Goal: Information Seeking & Learning: Learn about a topic

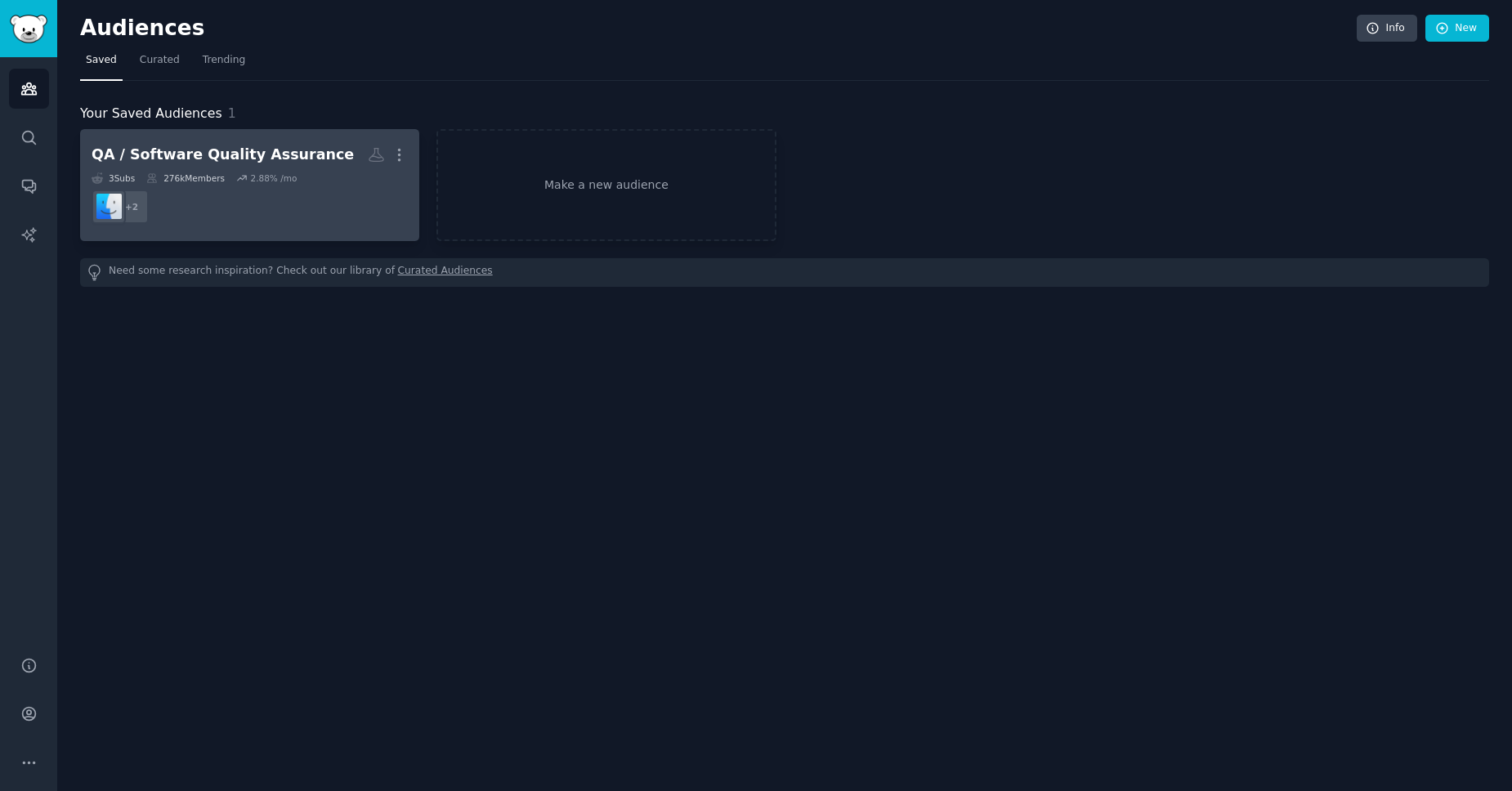
click at [320, 191] on dd "+ 2" at bounding box center [250, 206] width 316 height 45
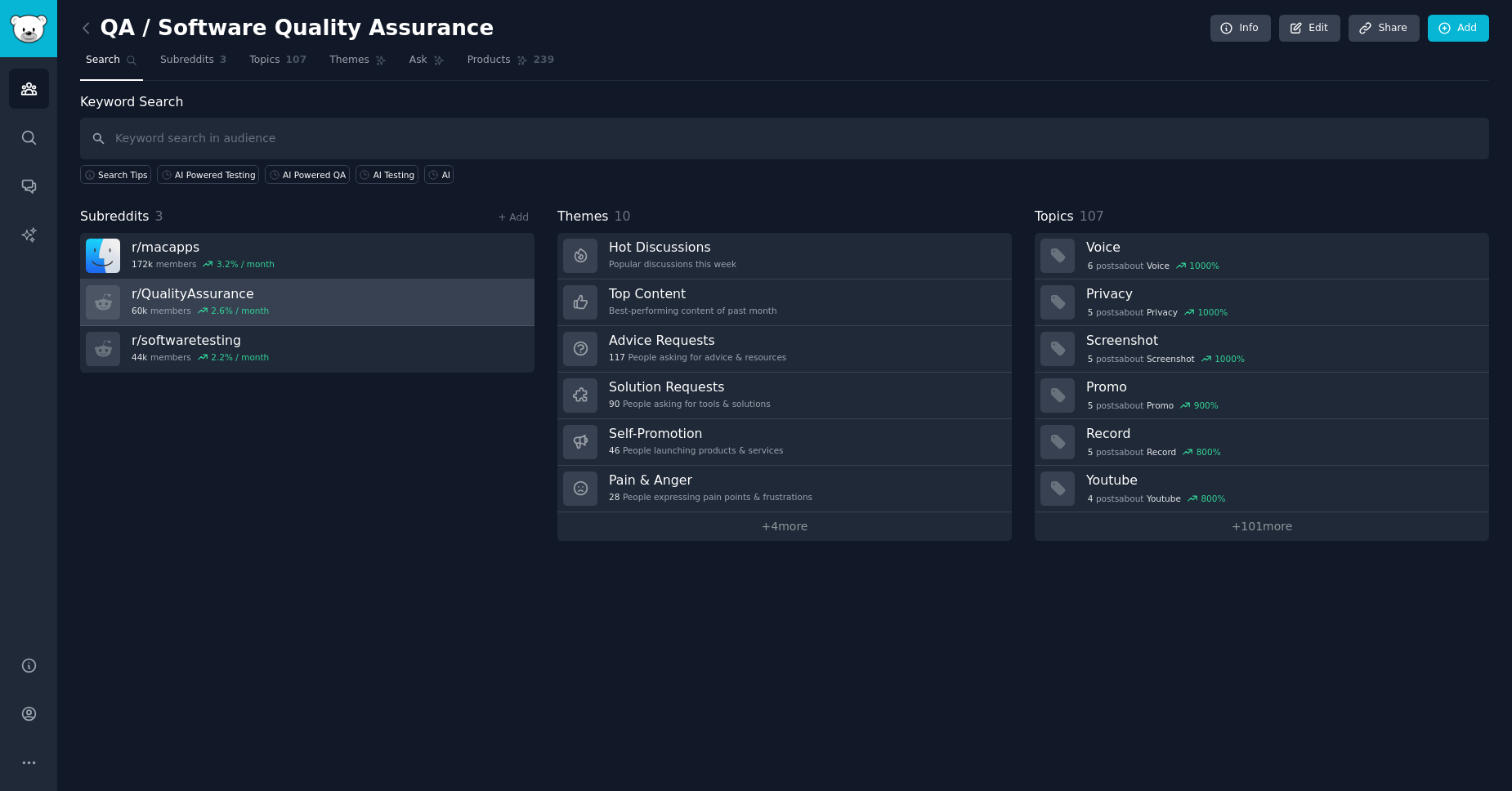
click at [471, 313] on link "r/ QualityAssurance 60k members 2.6 % / month" at bounding box center [307, 302] width 454 height 46
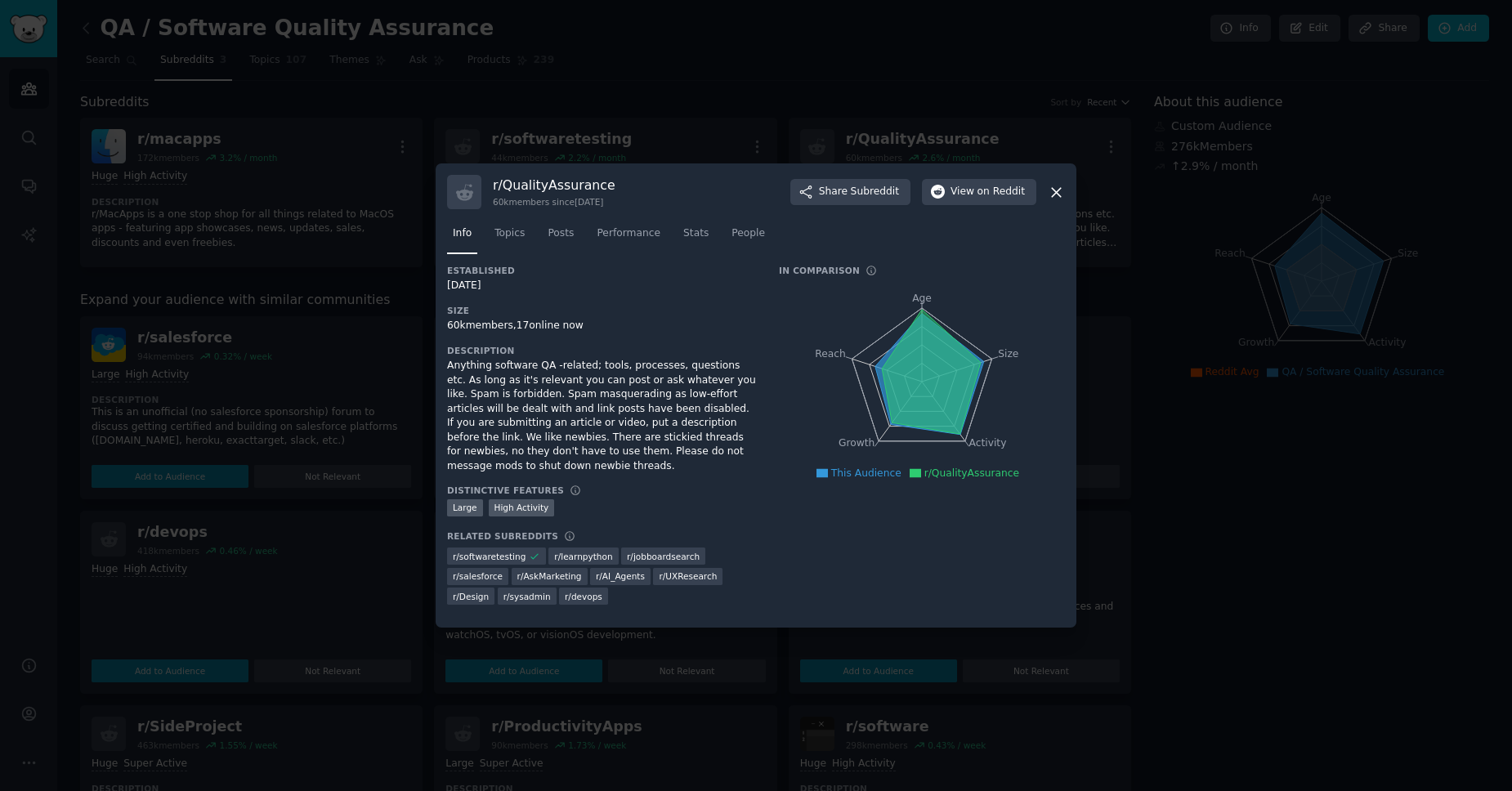
click at [670, 434] on div "Anything software QA -related; tools, processes, questions etc. As long as it's…" at bounding box center [602, 416] width 309 height 114
click at [667, 401] on div "Anything software QA -related; tools, processes, questions etc. As long as it's…" at bounding box center [602, 416] width 309 height 114
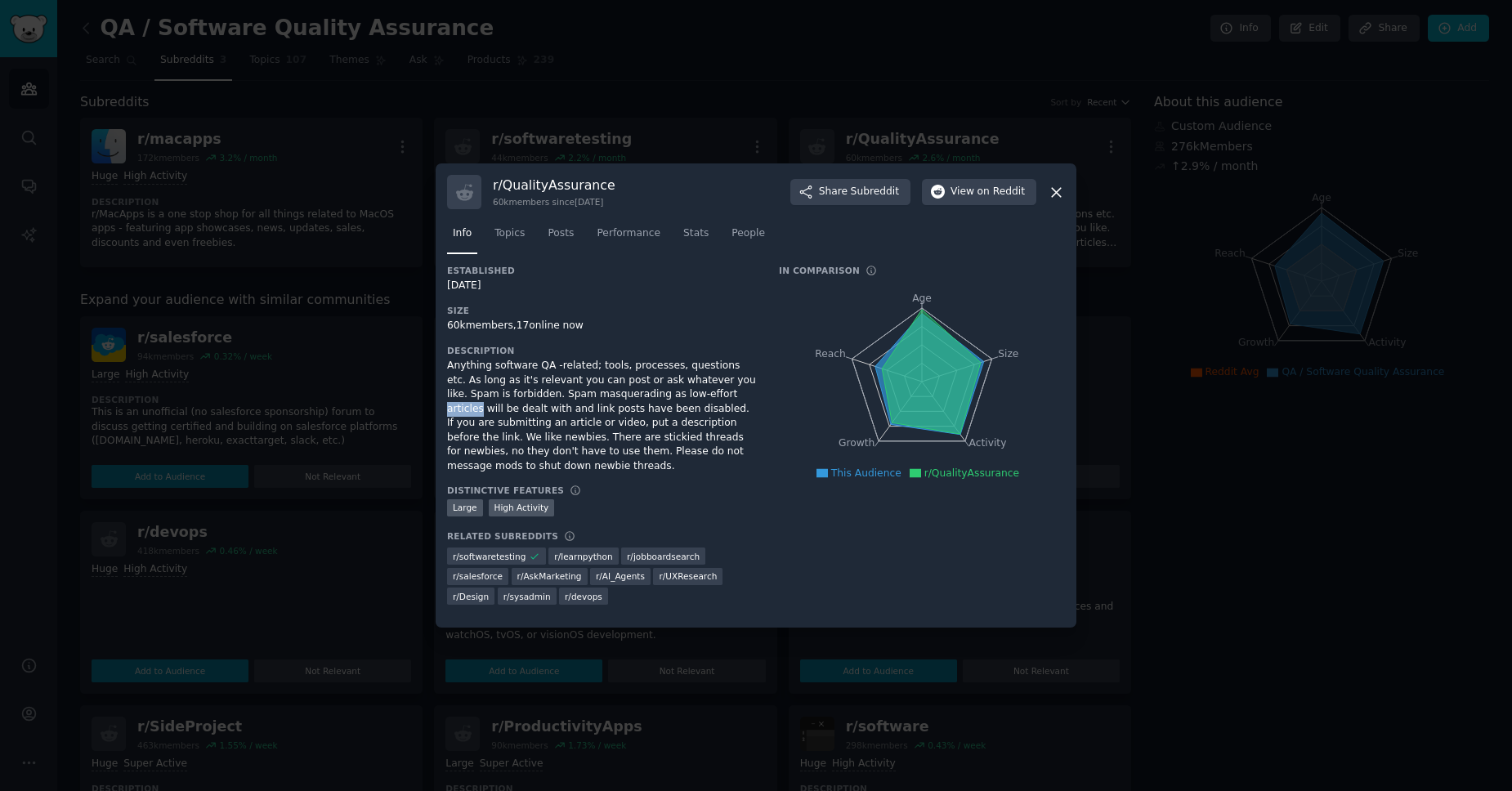
click at [667, 401] on div "Anything software QA -related; tools, processes, questions etc. As long as it's…" at bounding box center [602, 416] width 309 height 114
click at [722, 390] on div "Anything software QA -related; tools, processes, questions etc. As long as it's…" at bounding box center [602, 416] width 309 height 114
click at [573, 372] on div "Anything software QA -related; tools, processes, questions etc. As long as it's…" at bounding box center [602, 416] width 309 height 114
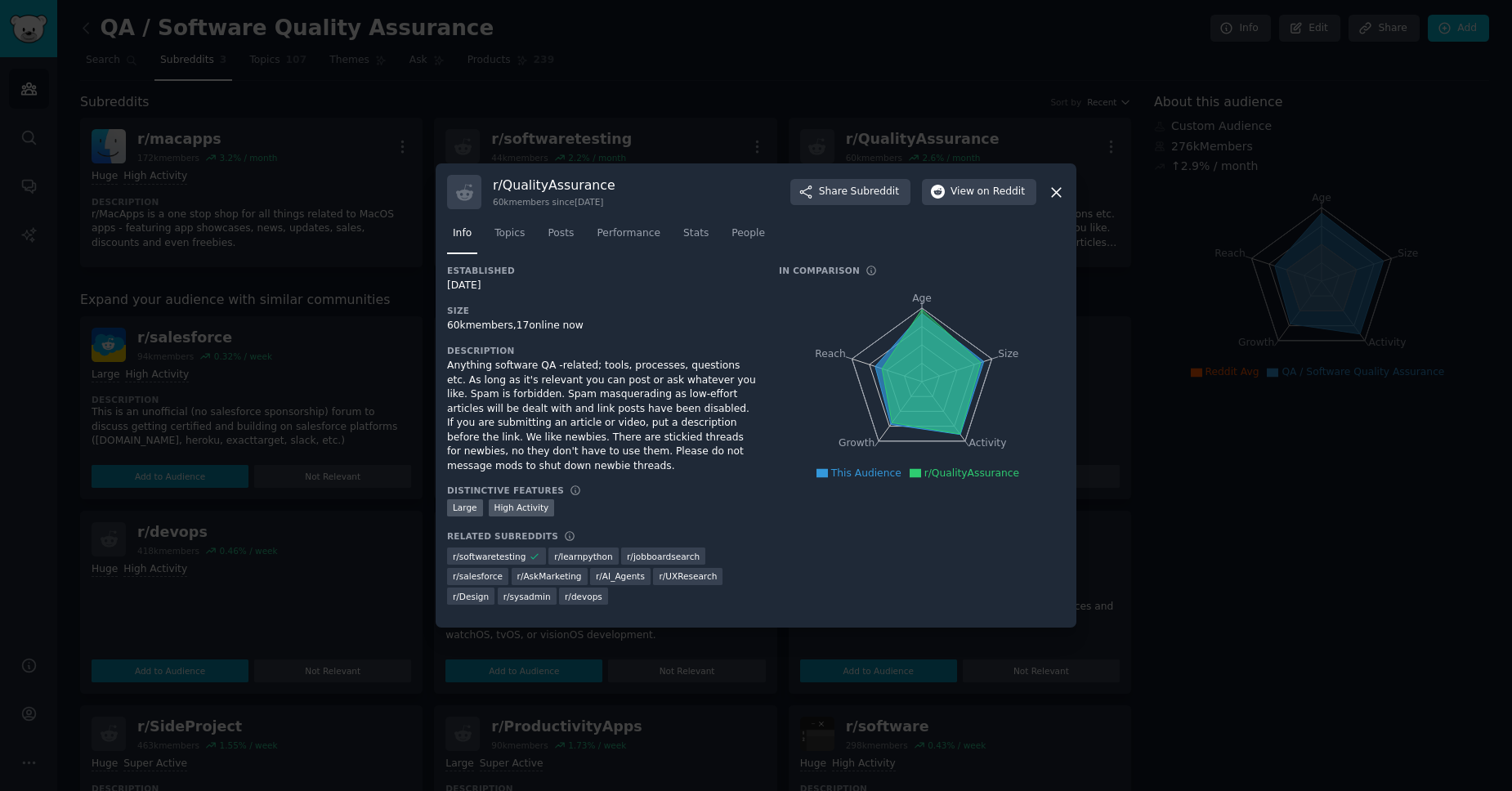
click at [648, 365] on div "Description Anything software QA -related; tools, processes, questions etc. As …" at bounding box center [602, 410] width 309 height 129
click at [630, 408] on div "Anything software QA -related; tools, processes, questions etc. As long as it's…" at bounding box center [602, 416] width 309 height 114
click at [990, 205] on button "View on Reddit" at bounding box center [980, 192] width 114 height 26
click at [604, 77] on div at bounding box center [756, 395] width 1512 height 791
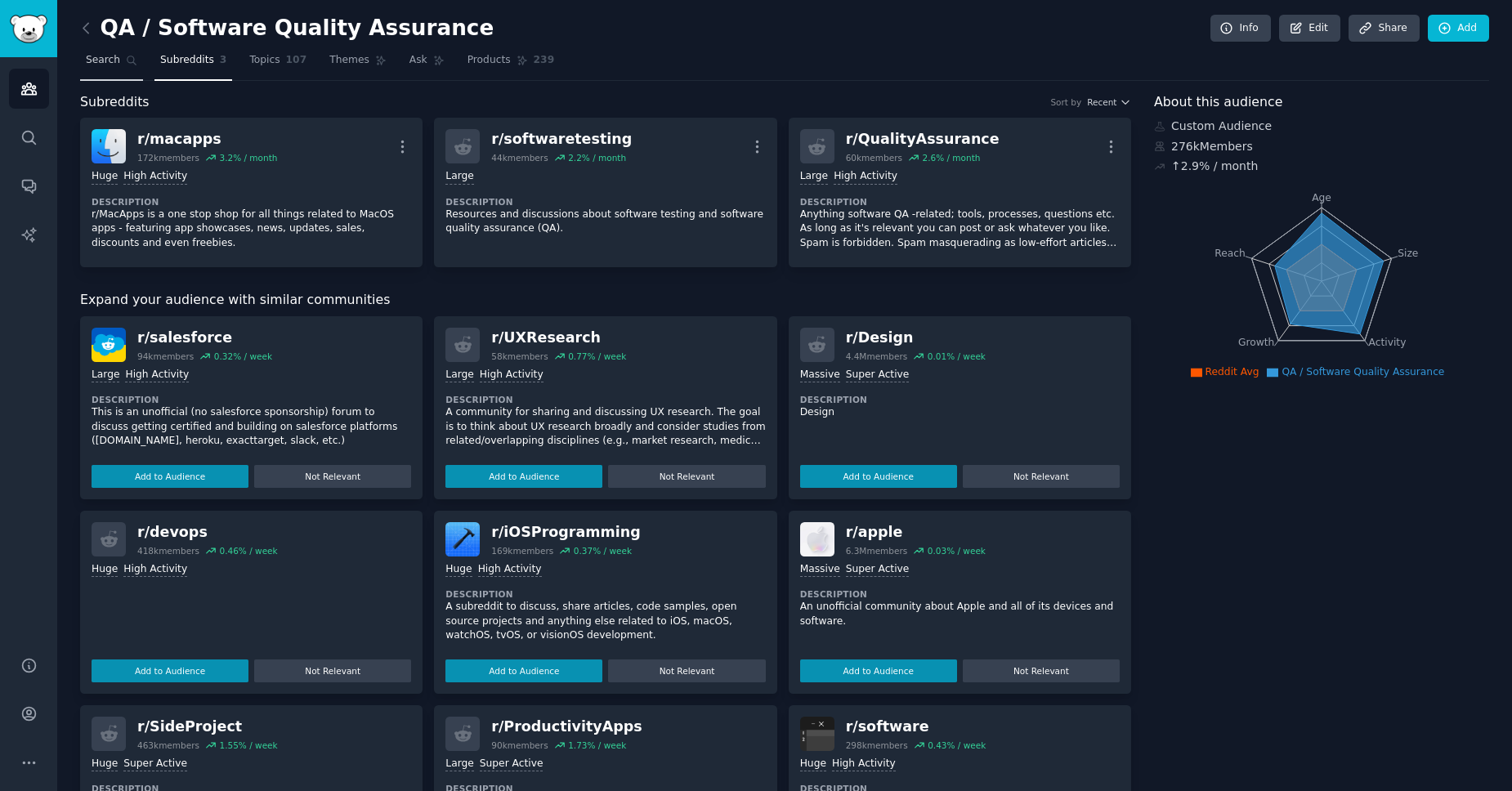
click at [107, 66] on span "Search" at bounding box center [103, 60] width 35 height 15
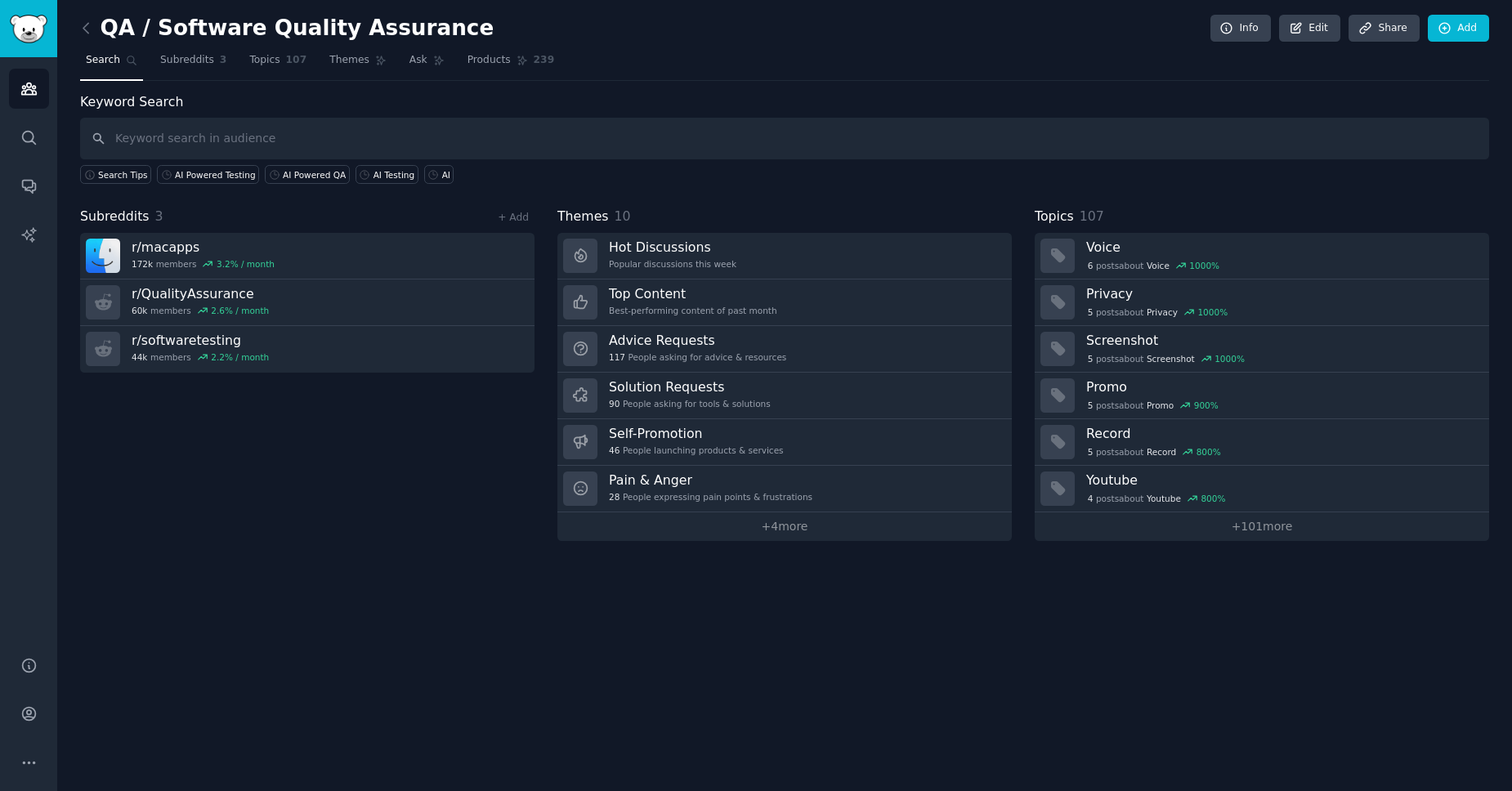
click at [305, 137] on input "text" at bounding box center [784, 139] width 1409 height 42
click at [210, 174] on div "AI Powered Testing" at bounding box center [214, 174] width 81 height 12
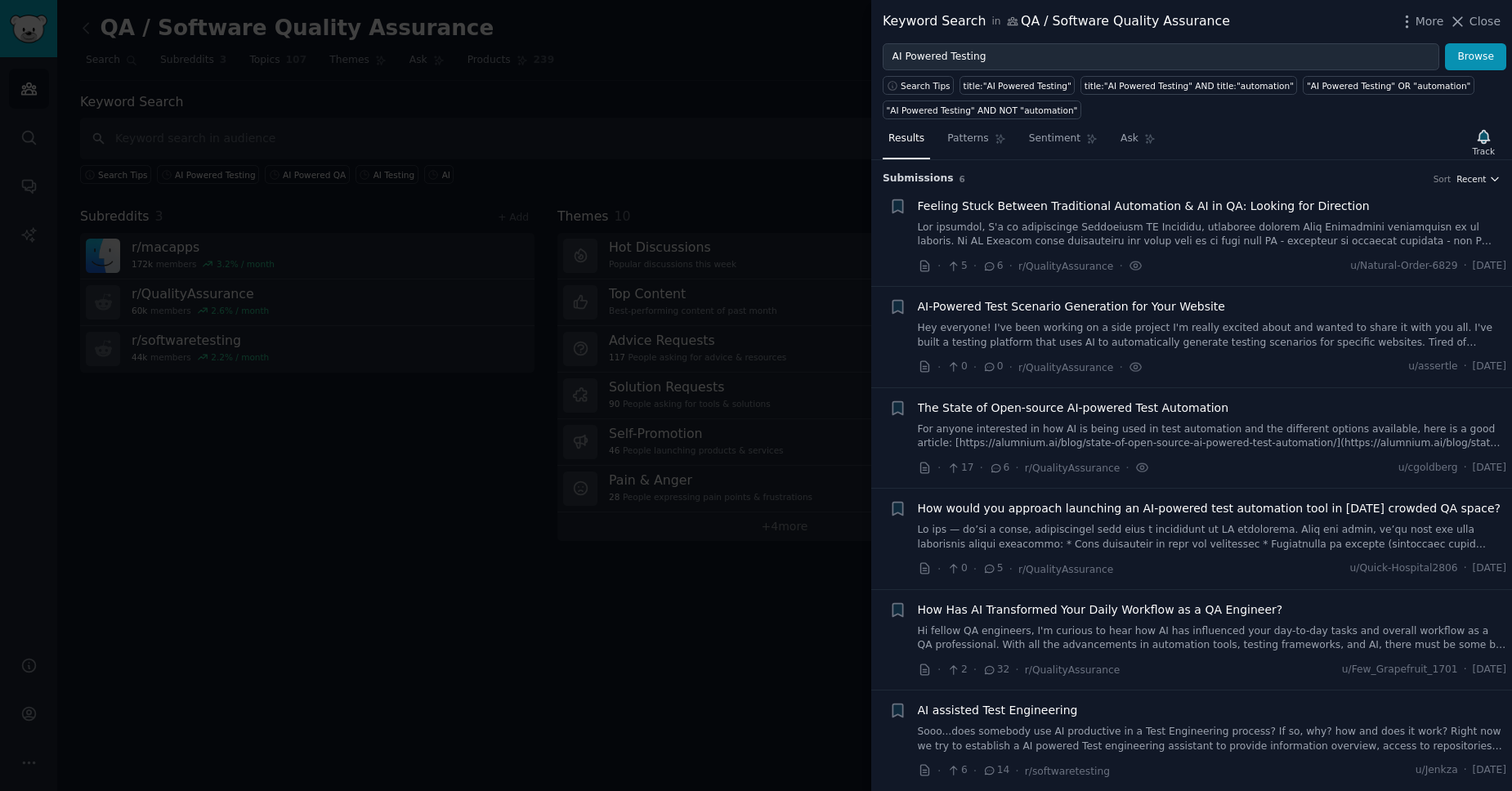
click at [1496, 179] on icon "button" at bounding box center [1495, 179] width 12 height 12
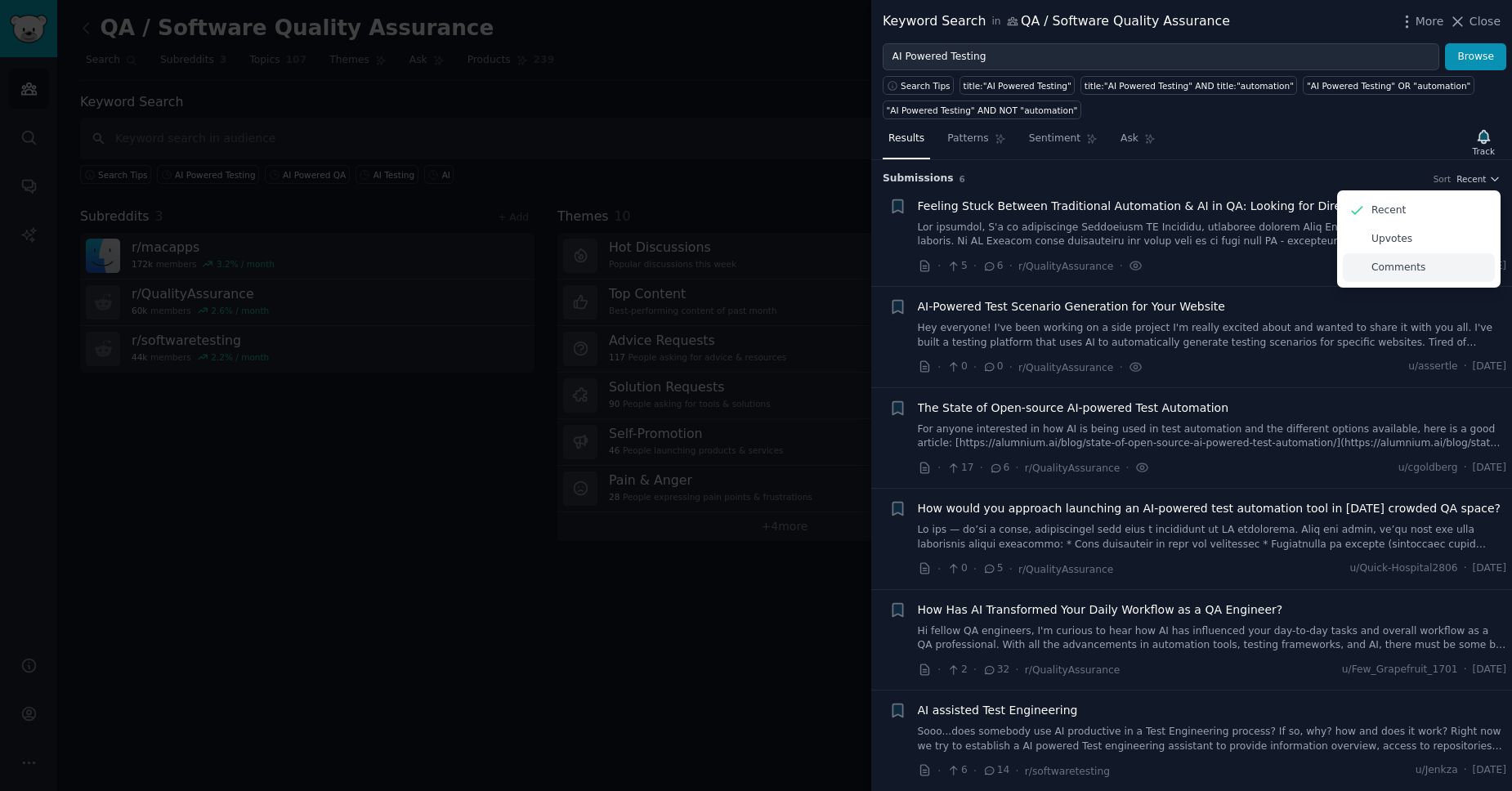
click at [1422, 272] on div "Comments" at bounding box center [1418, 267] width 152 height 28
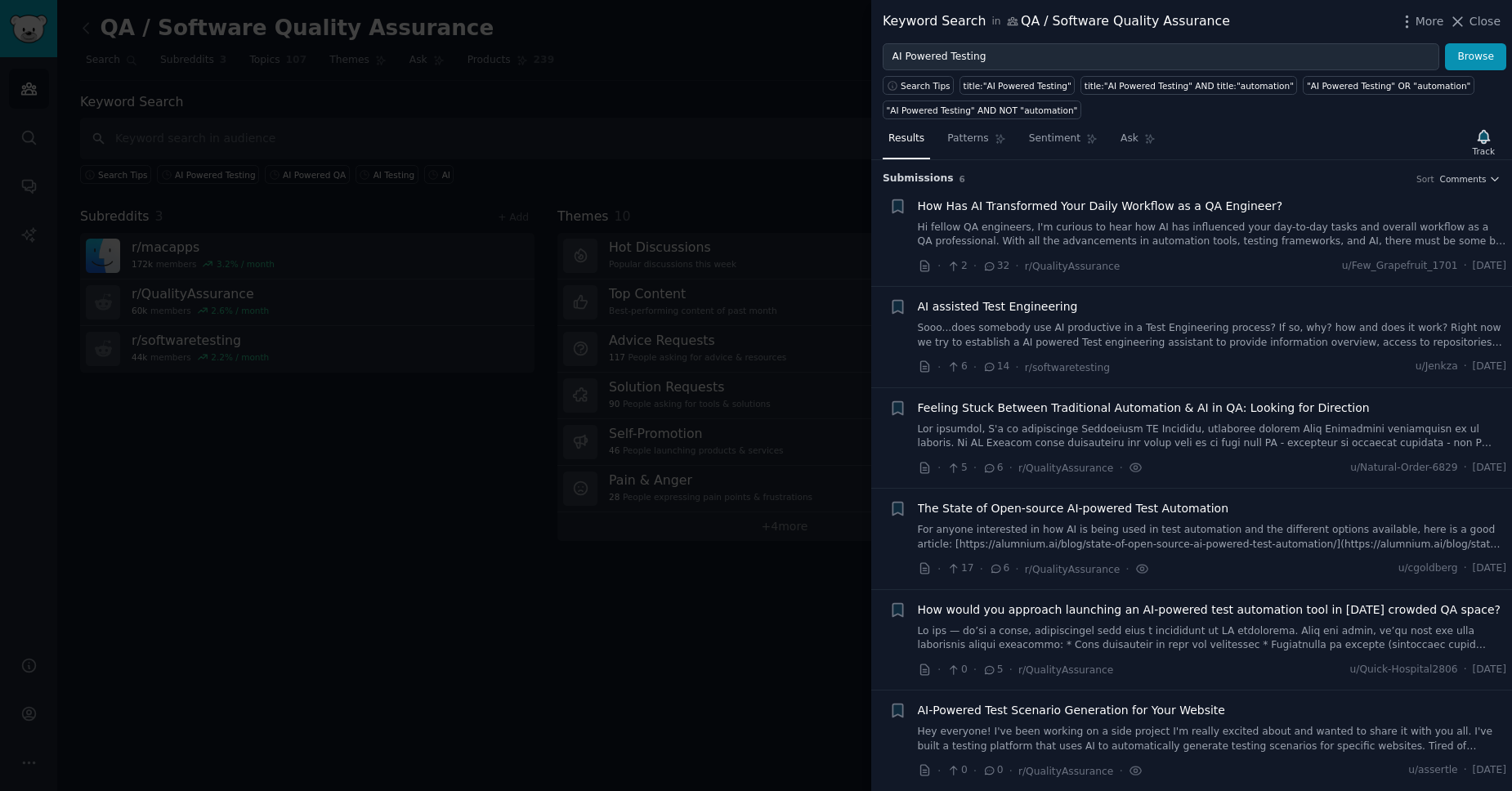
click at [1189, 207] on span "How Has AI Transformed Your Daily Workflow as a QA Engineer?" at bounding box center [1100, 206] width 365 height 17
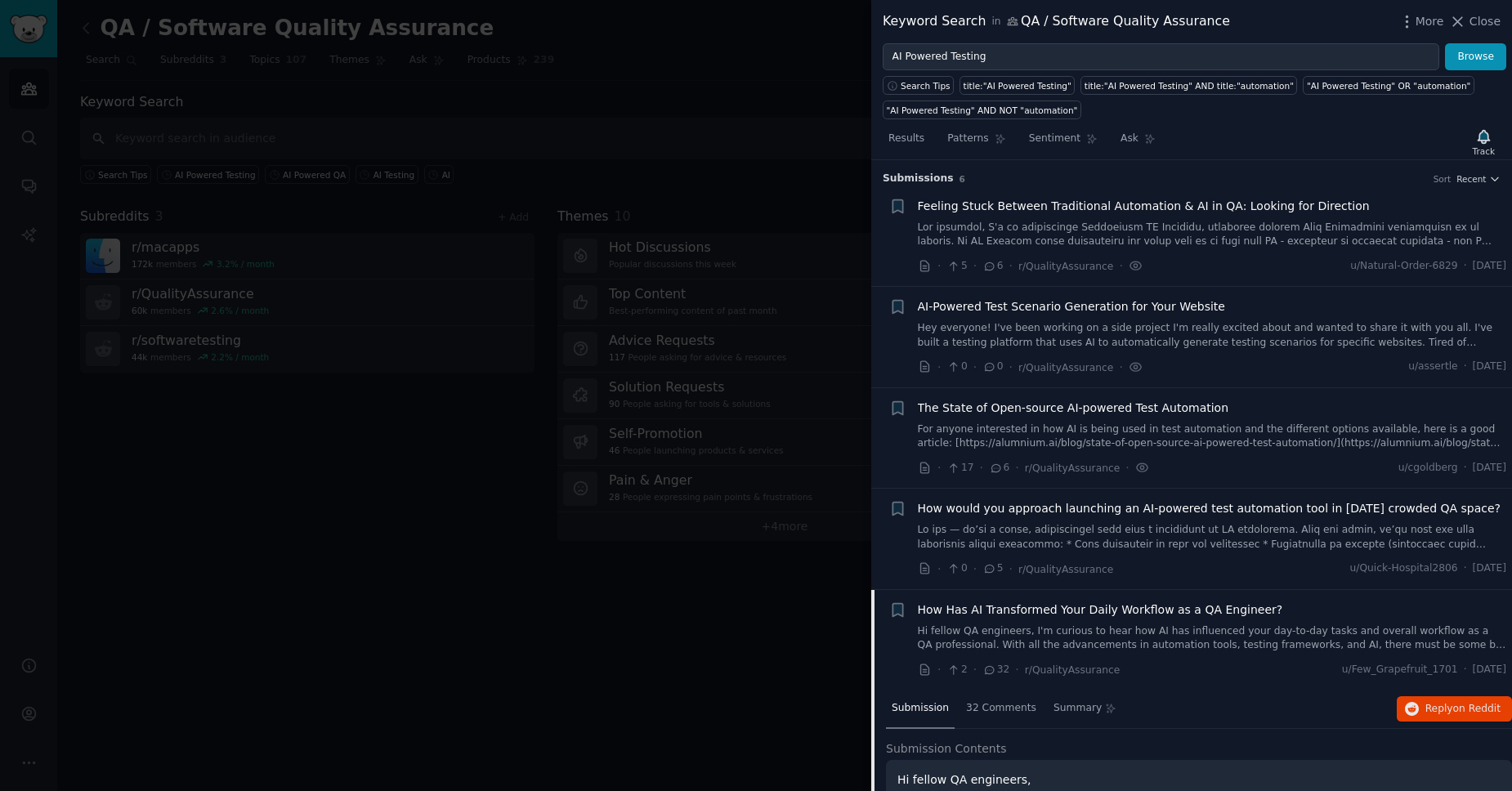
click at [1468, 190] on li "+ Feeling Stuck Between Traditional Automation & AI in QA: Looking for Directio…" at bounding box center [1191, 236] width 641 height 101
click at [1476, 183] on span "Recent" at bounding box center [1471, 179] width 29 height 12
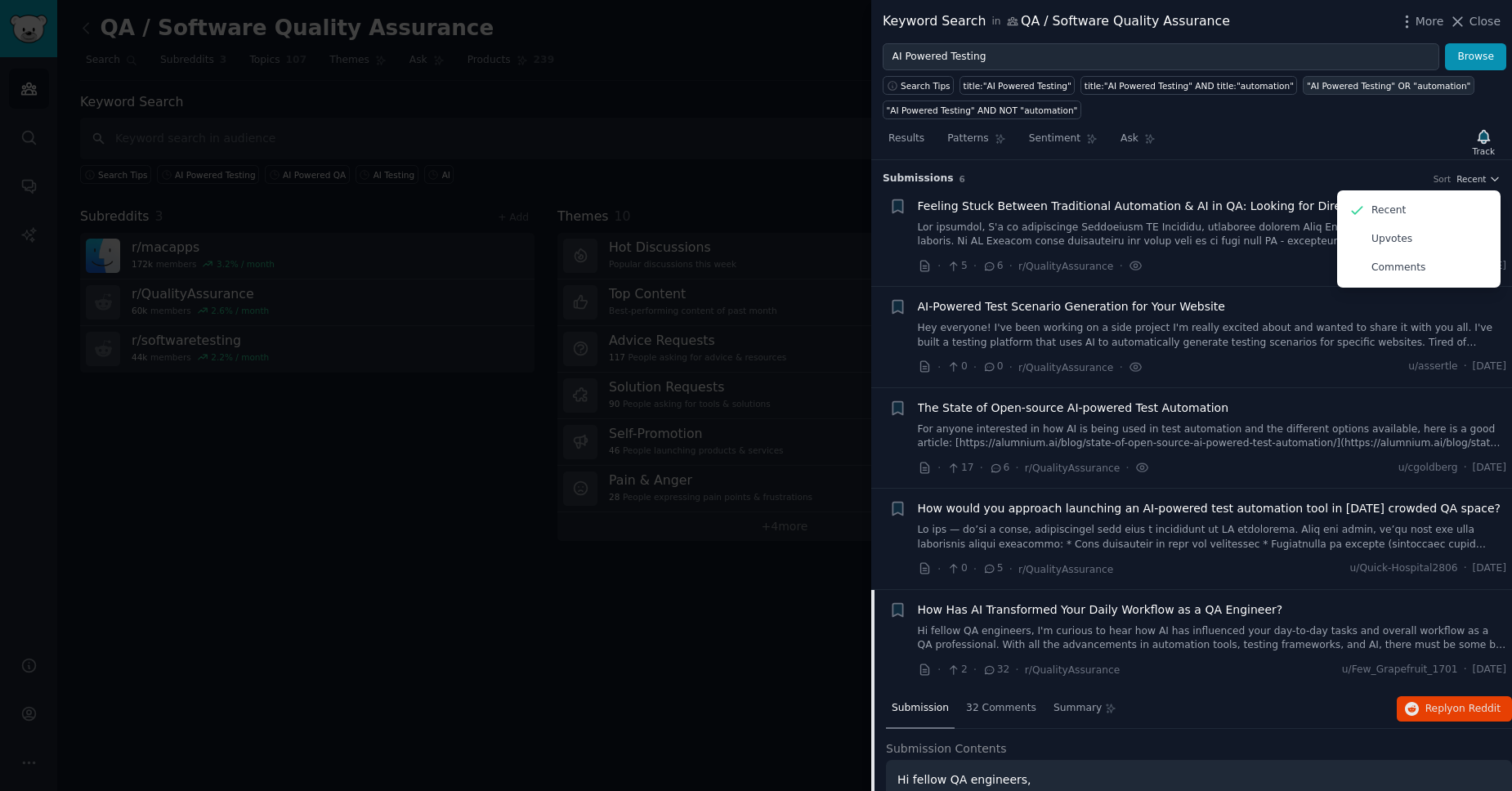
click at [1335, 89] on div ""AI Powered Testing" OR "automation"" at bounding box center [1388, 85] width 164 height 12
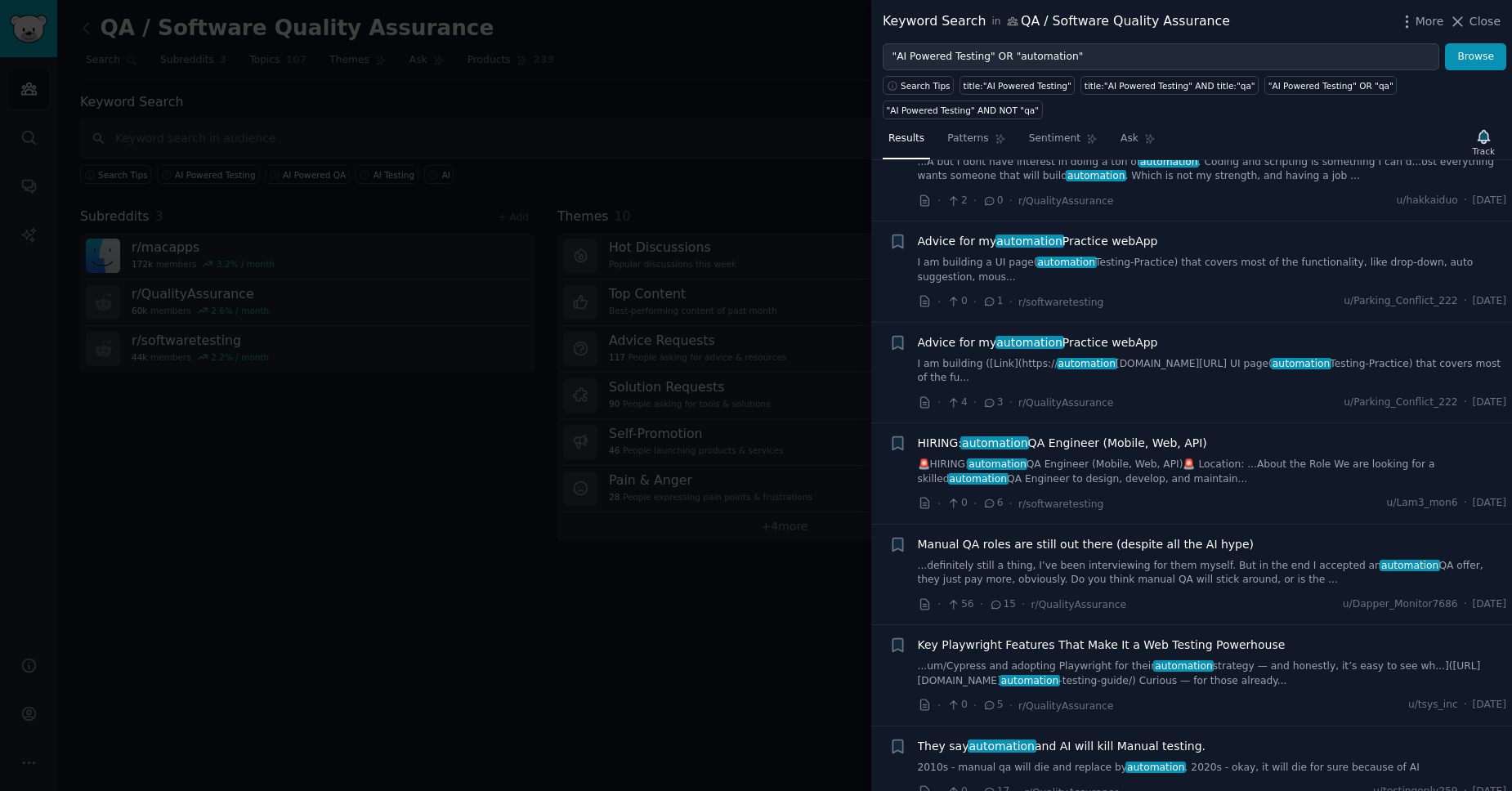
scroll to position [69, 0]
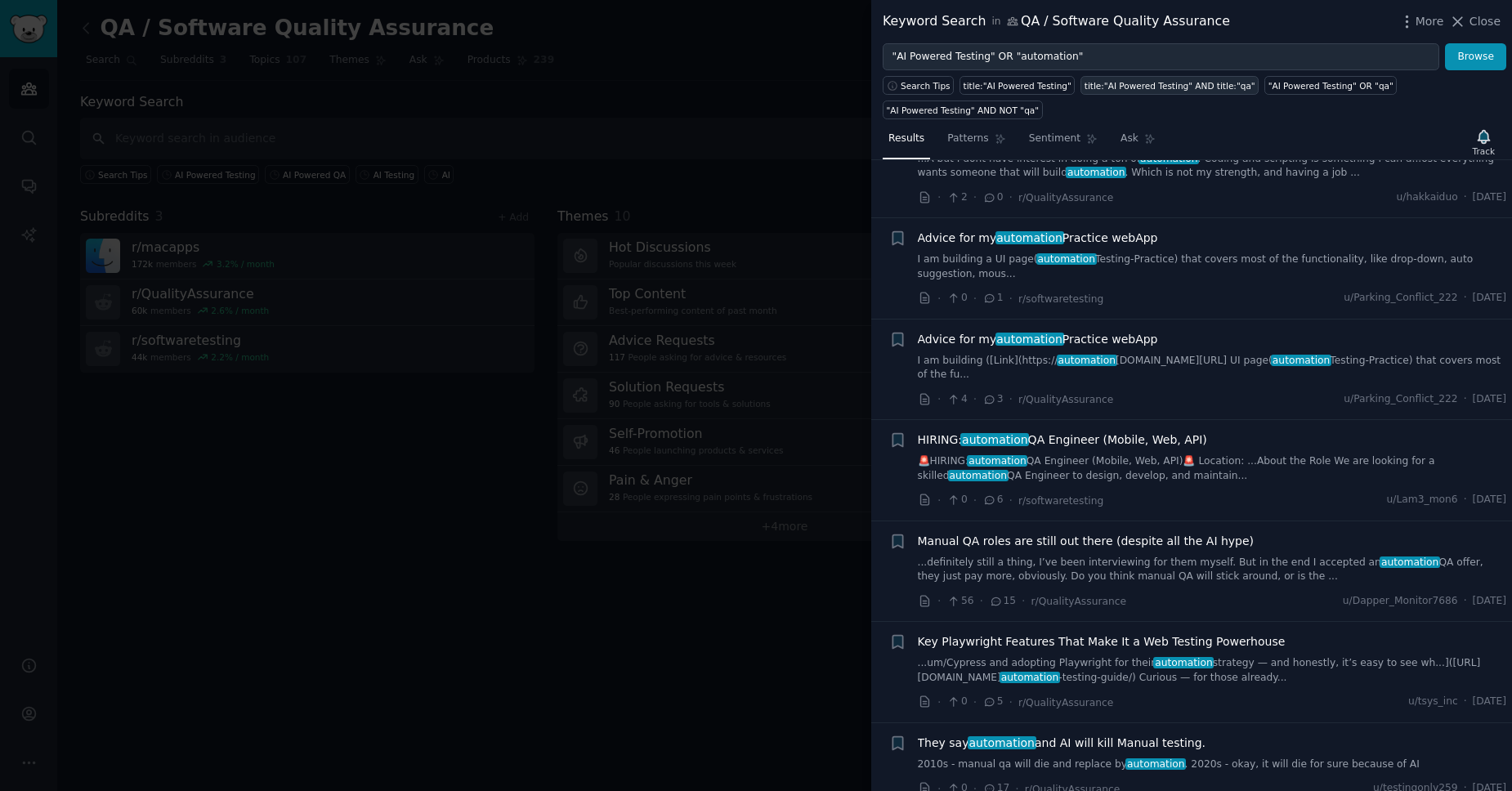
click at [1174, 92] on link "title:"AI Powered Testing" AND title:"qa"" at bounding box center [1169, 85] width 178 height 19
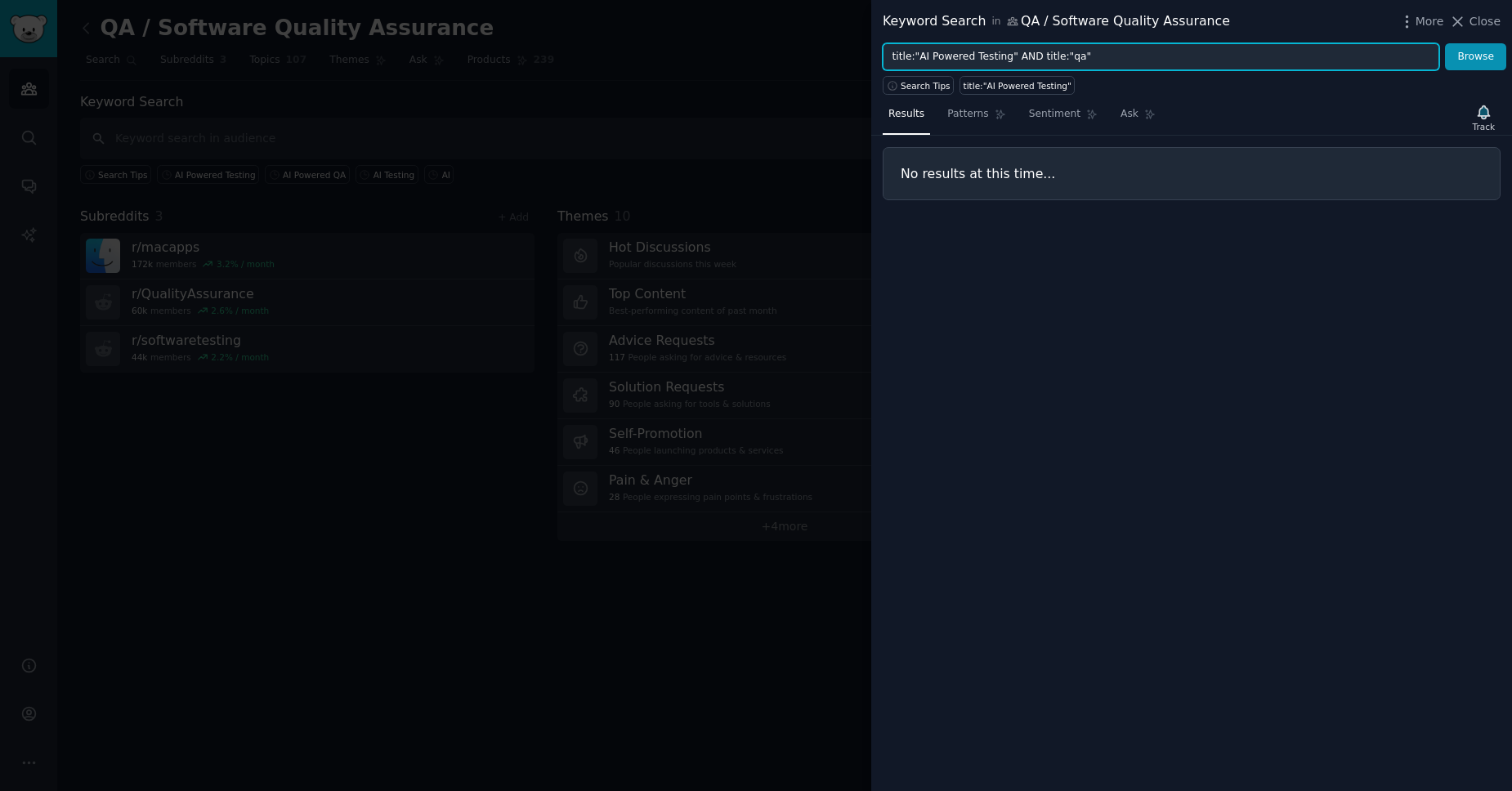
click at [1087, 55] on input "title:"AI Powered Testing" AND title:"qa"" at bounding box center [1160, 57] width 556 height 28
type input "AI Powered QA"
click at [1445, 44] on button "Browse" at bounding box center [1475, 57] width 61 height 28
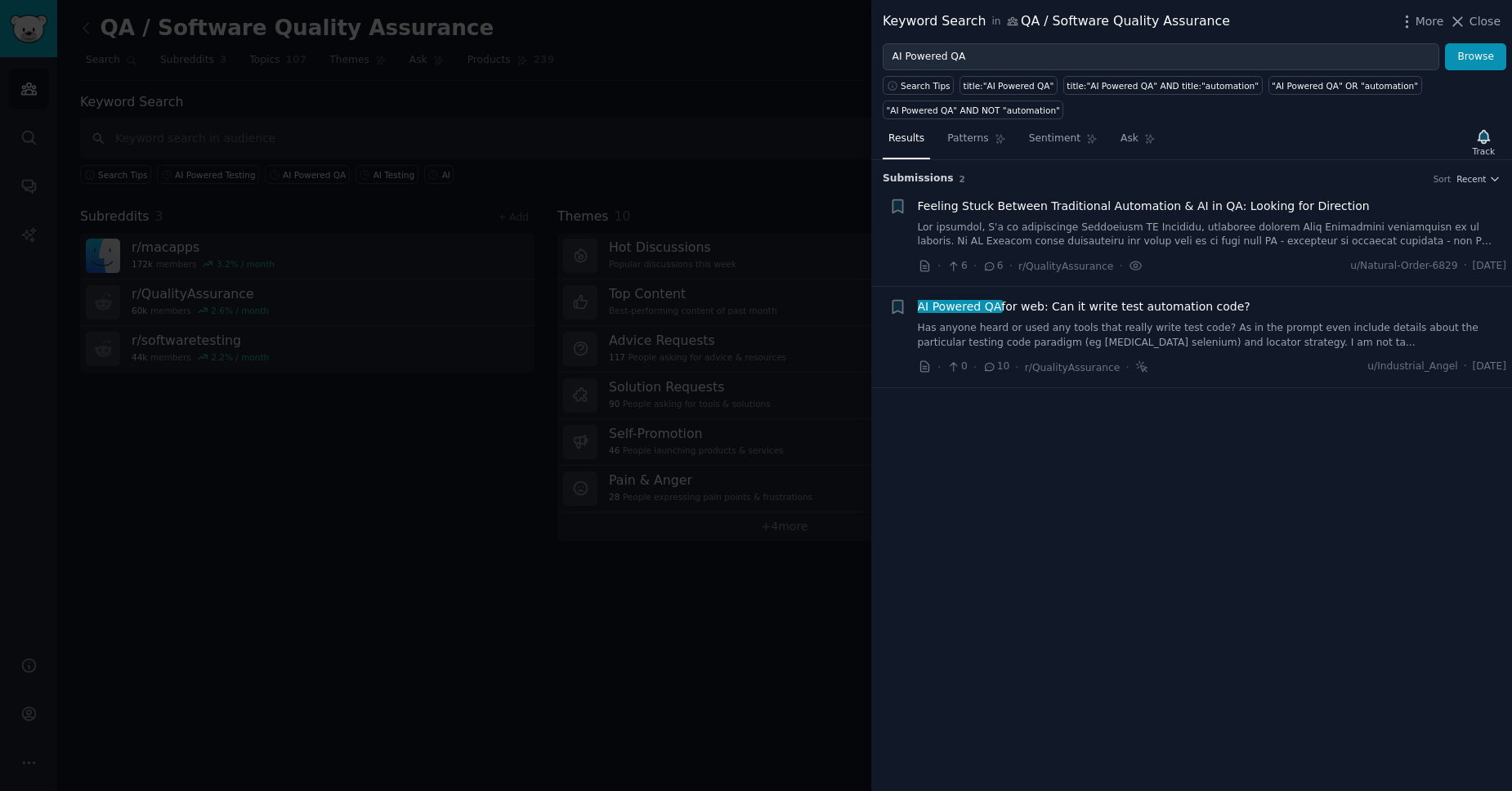
click at [1255, 245] on link at bounding box center [1212, 234] width 589 height 28
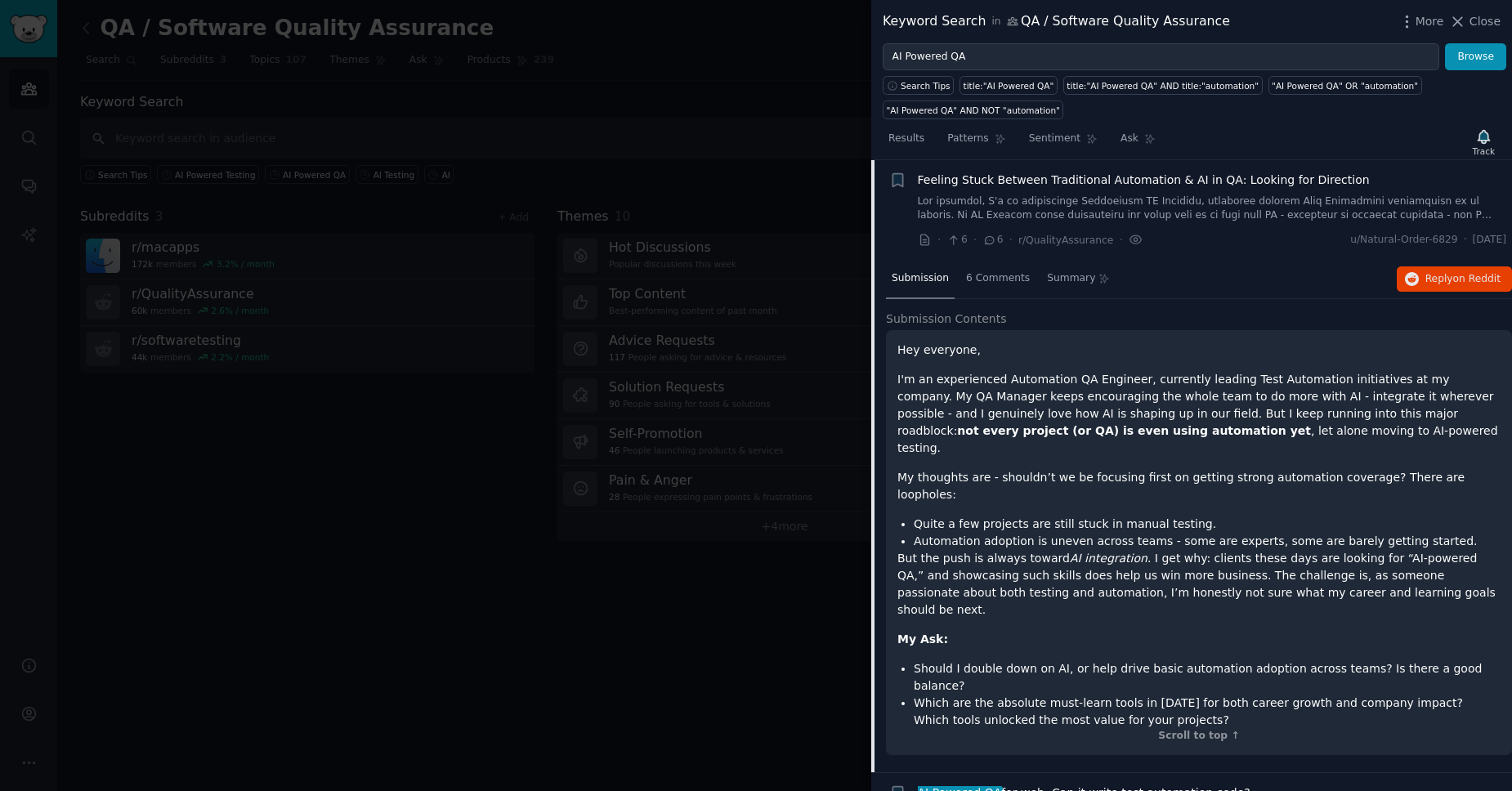
scroll to position [40, 0]
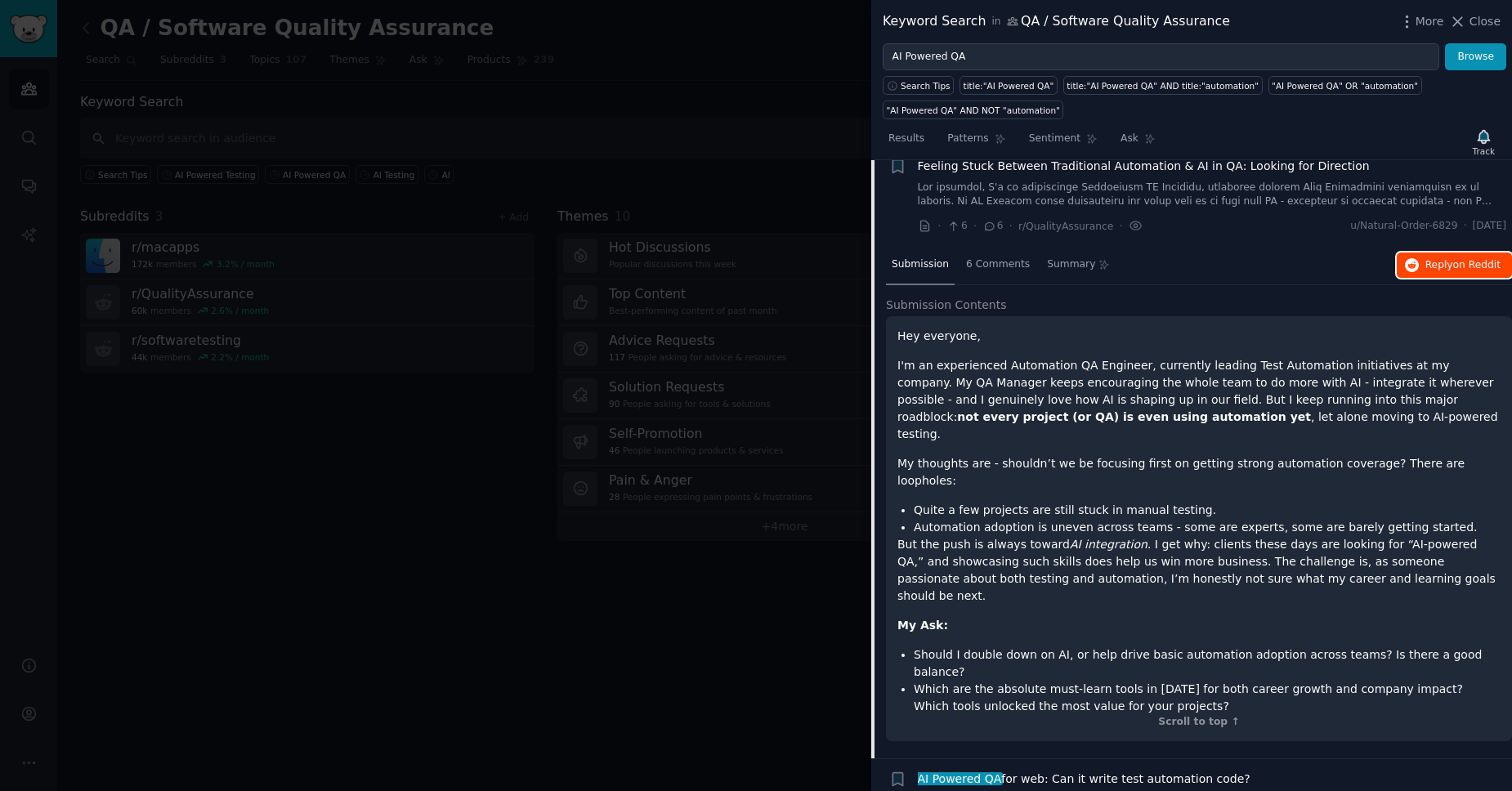
click at [1450, 269] on span "Reply on Reddit" at bounding box center [1463, 265] width 75 height 15
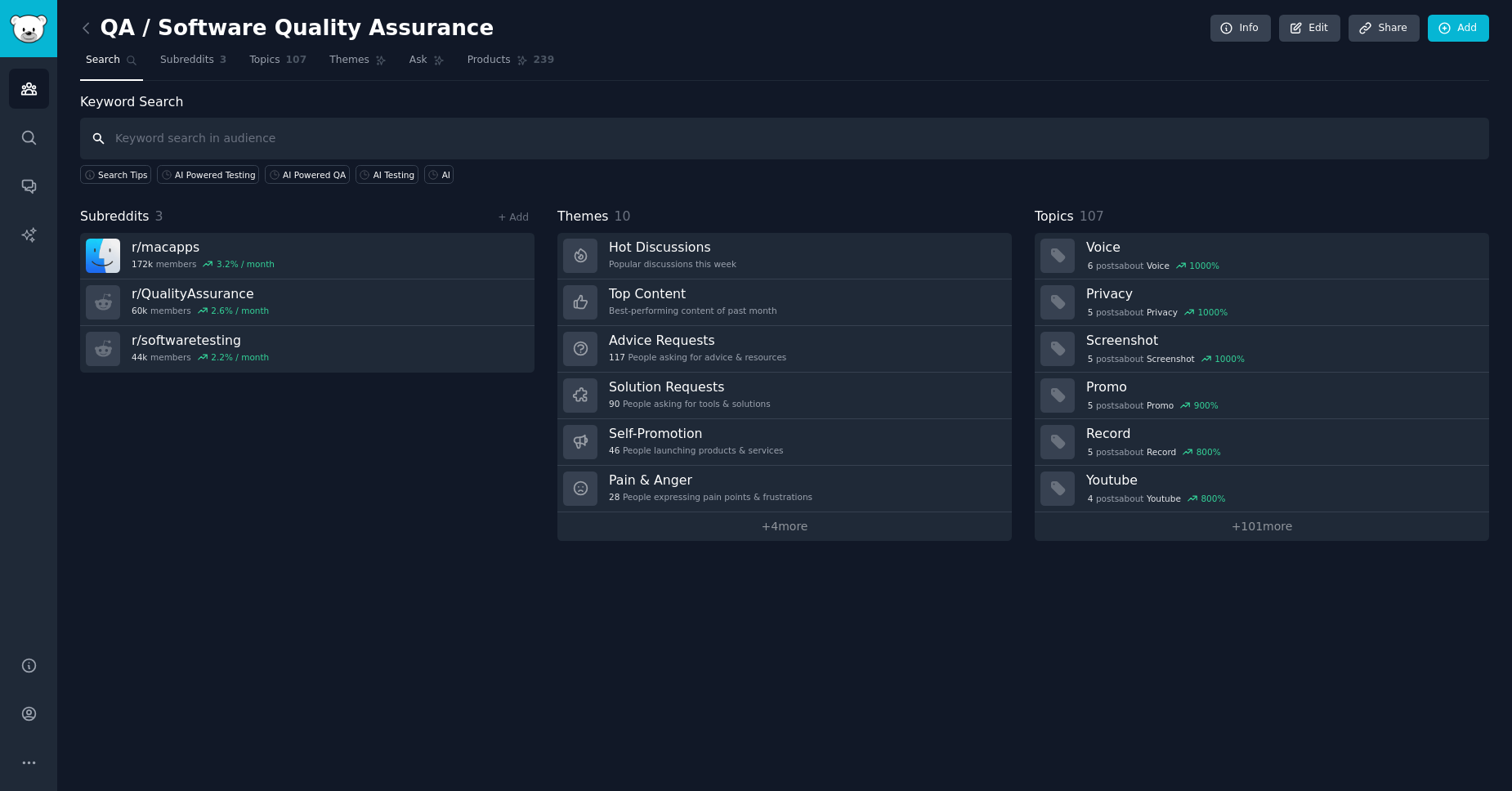
click at [341, 142] on input "text" at bounding box center [784, 139] width 1409 height 42
type input "AI QA"
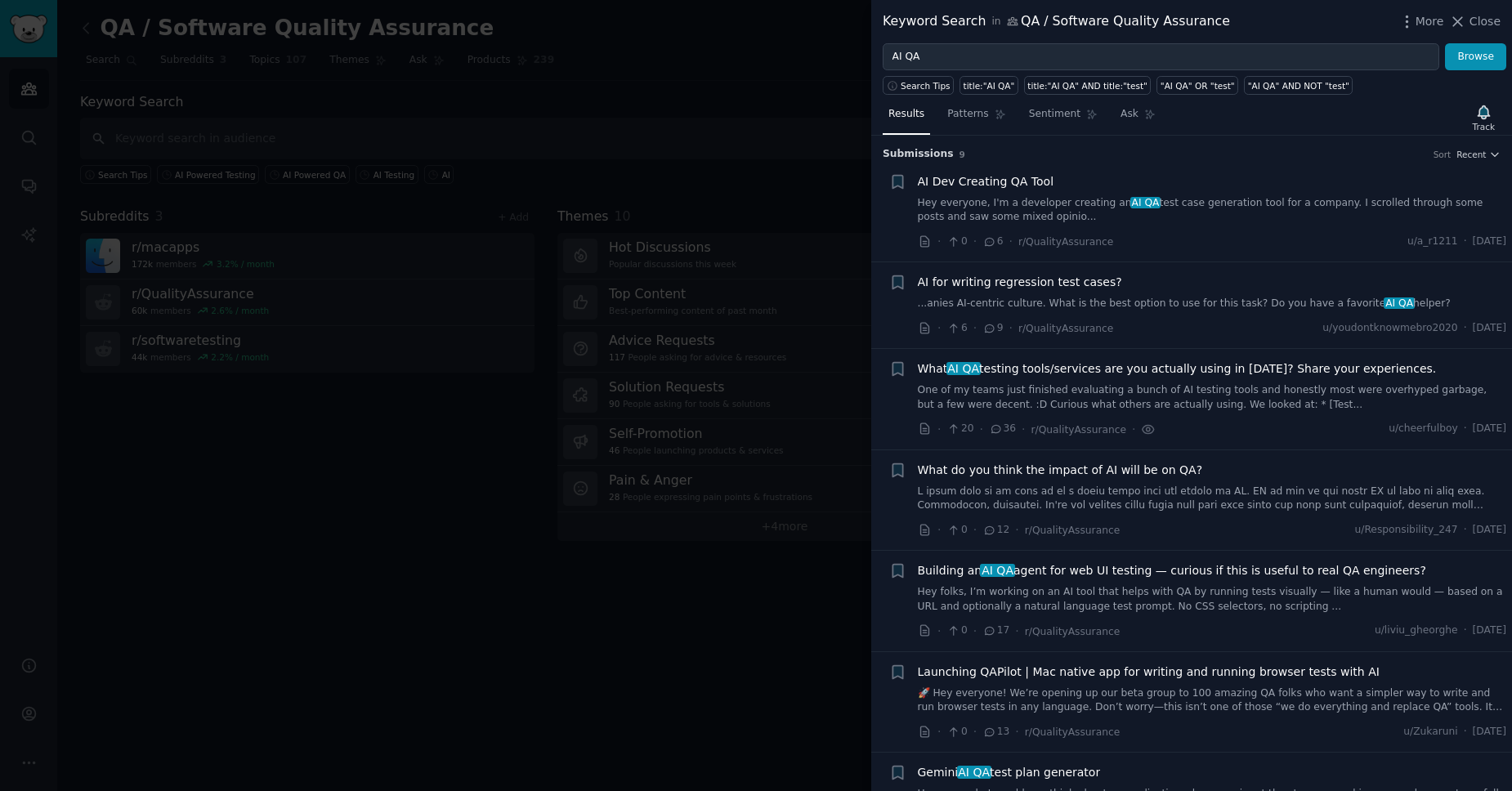
click at [1217, 386] on link "One of my teams just finished evaluating a bunch of AI testing tools and honest…" at bounding box center [1212, 397] width 589 height 28
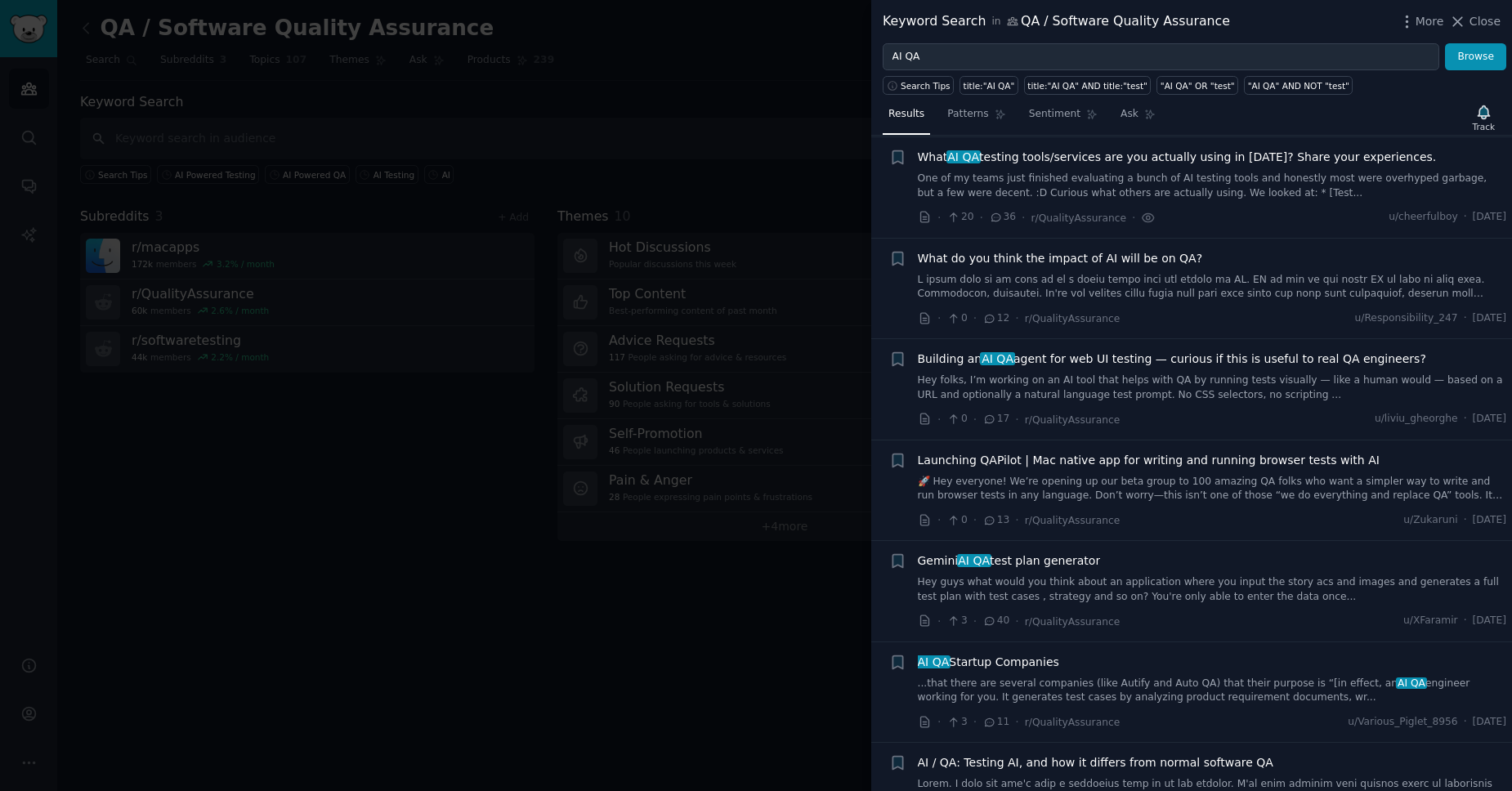
scroll to position [213, 0]
click at [1158, 176] on link "One of my teams just finished evaluating a bunch of AI testing tools and honest…" at bounding box center [1212, 183] width 589 height 28
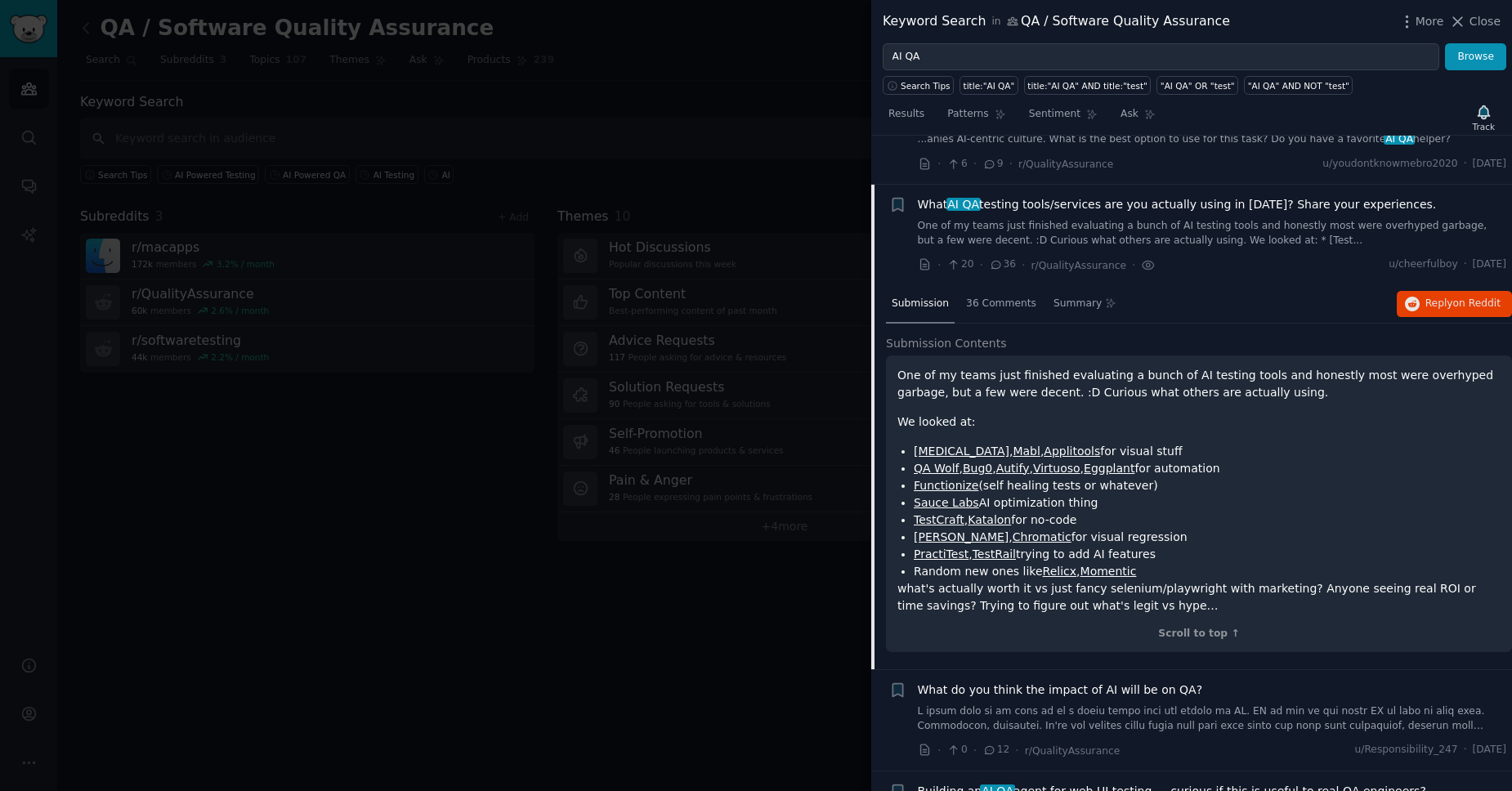
scroll to position [160, 0]
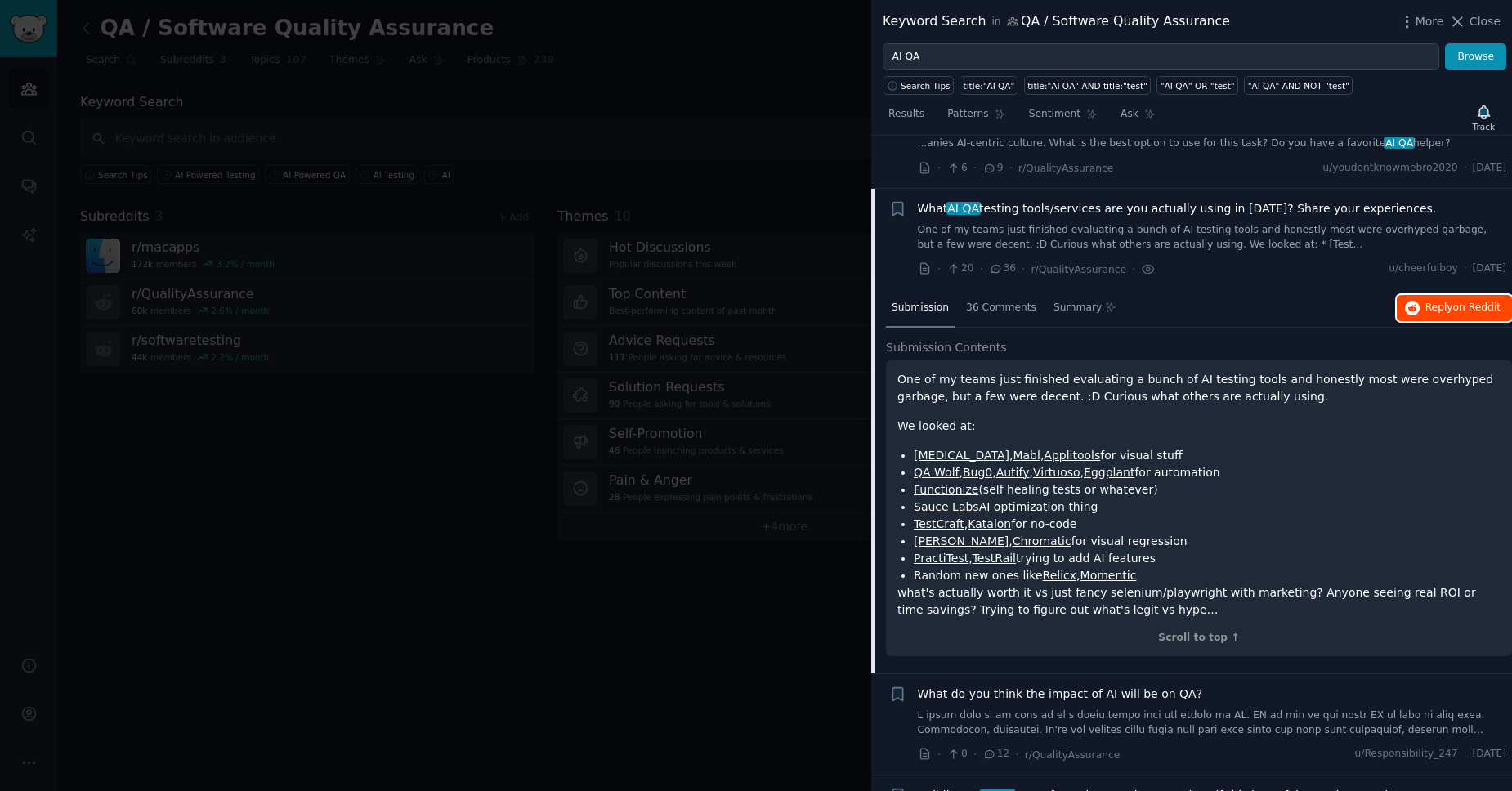
click at [1469, 311] on span "on Reddit" at bounding box center [1477, 307] width 47 height 12
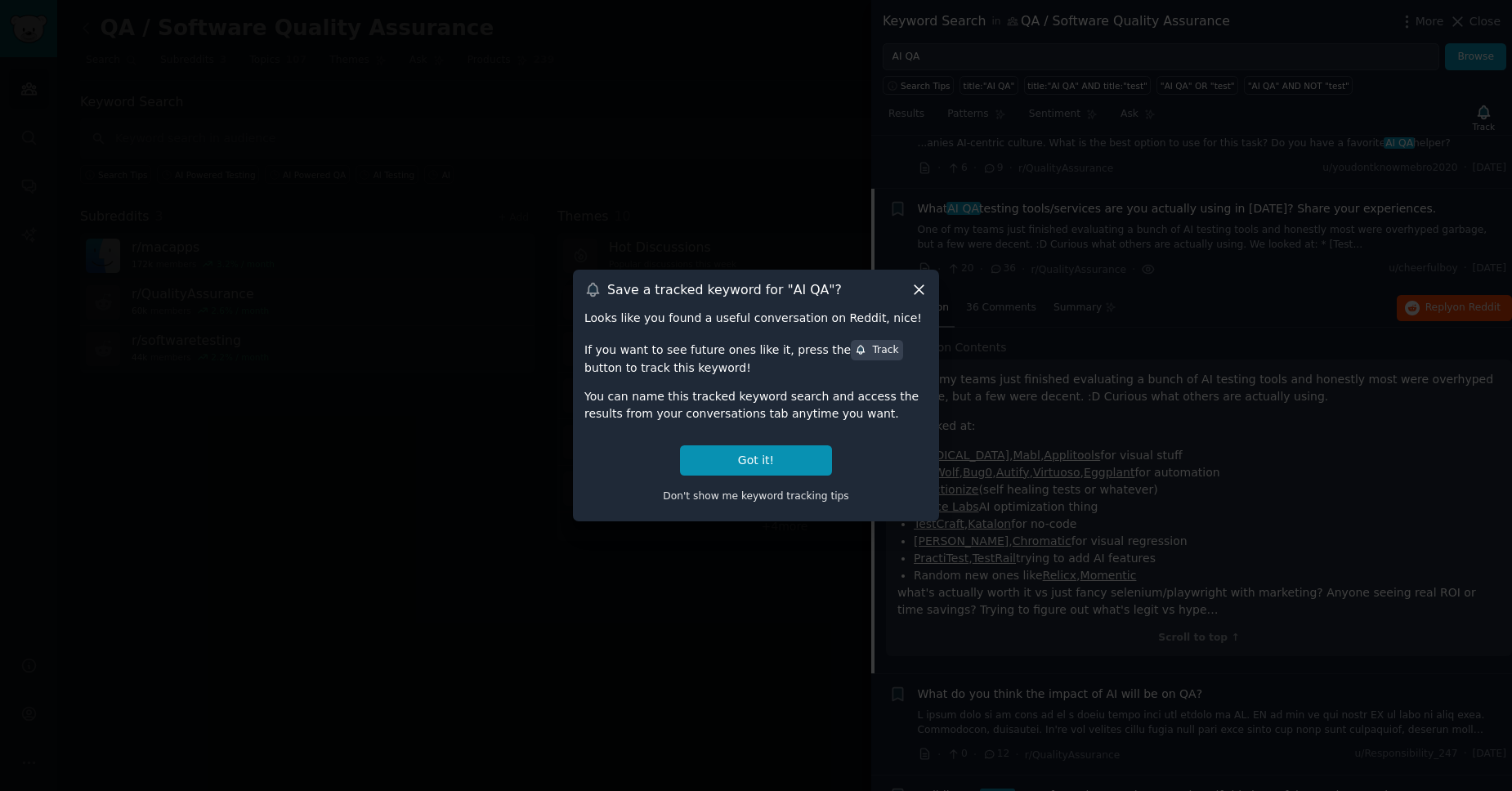
click at [924, 292] on icon at bounding box center [919, 289] width 17 height 17
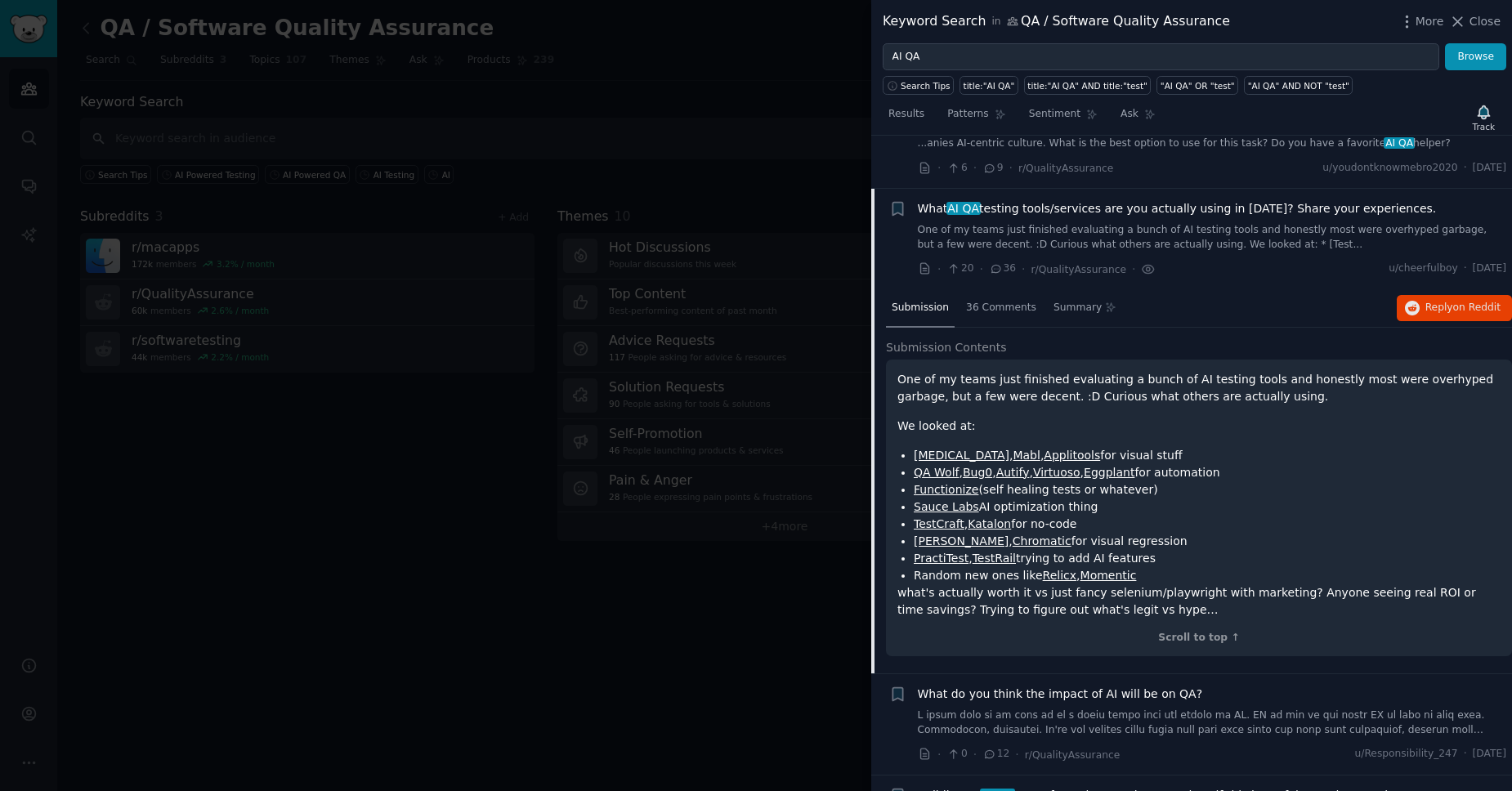
click at [565, 166] on div at bounding box center [756, 395] width 1512 height 791
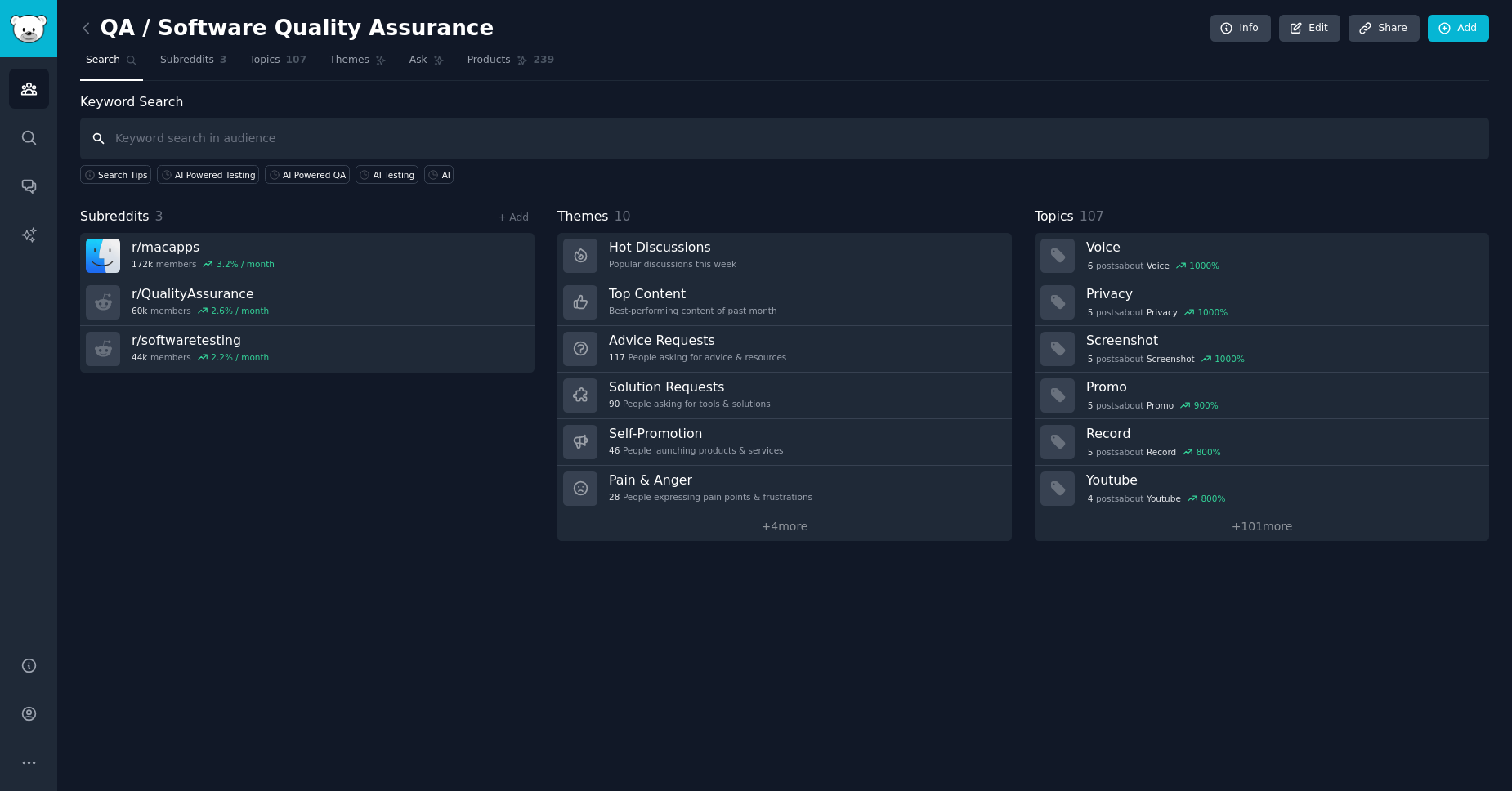
click at [322, 148] on input "text" at bounding box center [784, 139] width 1409 height 42
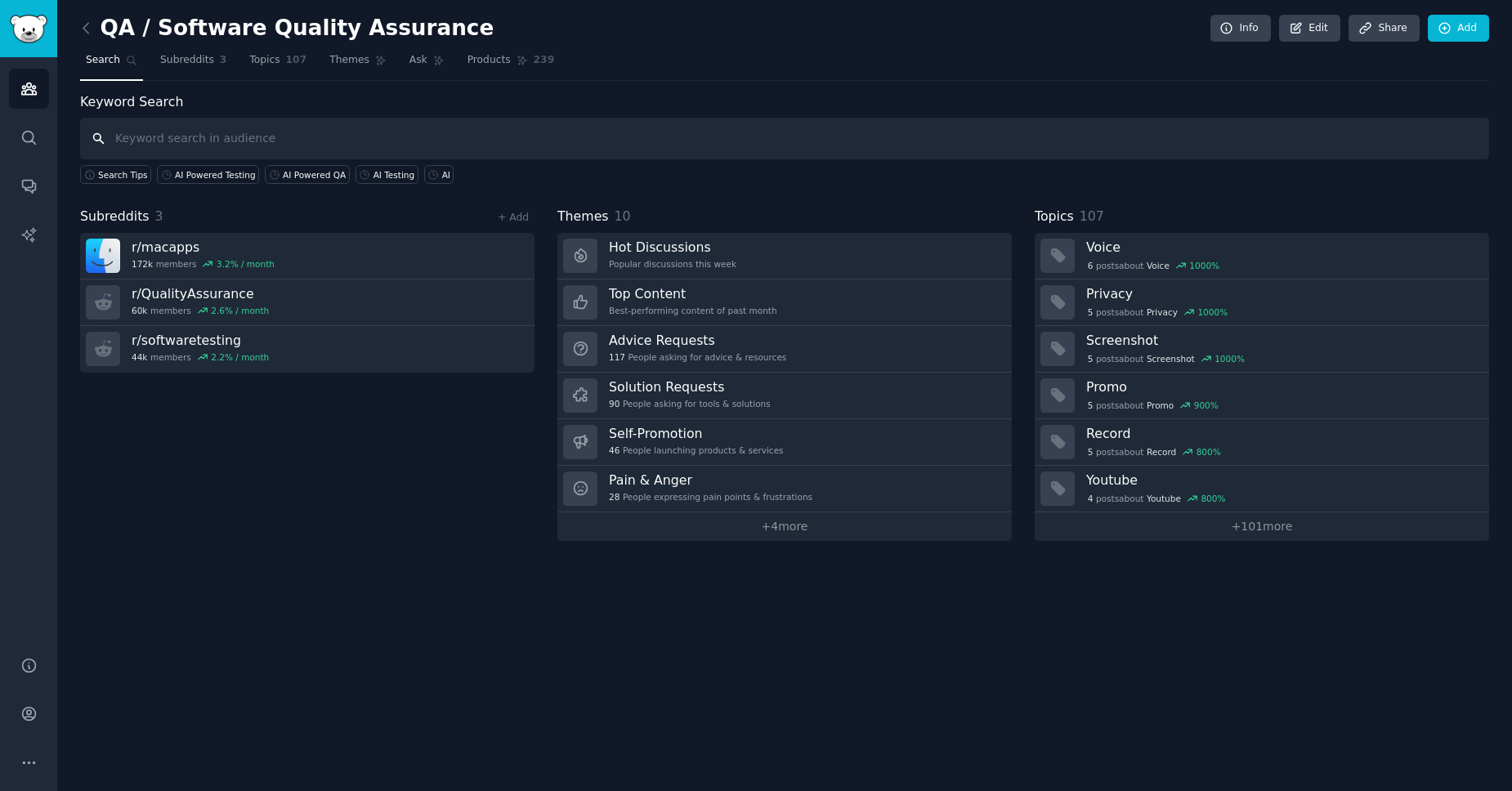
click at [322, 148] on input "text" at bounding box center [784, 139] width 1409 height 42
type input "Async AI Interview"
click at [299, 151] on input "text" at bounding box center [784, 139] width 1409 height 42
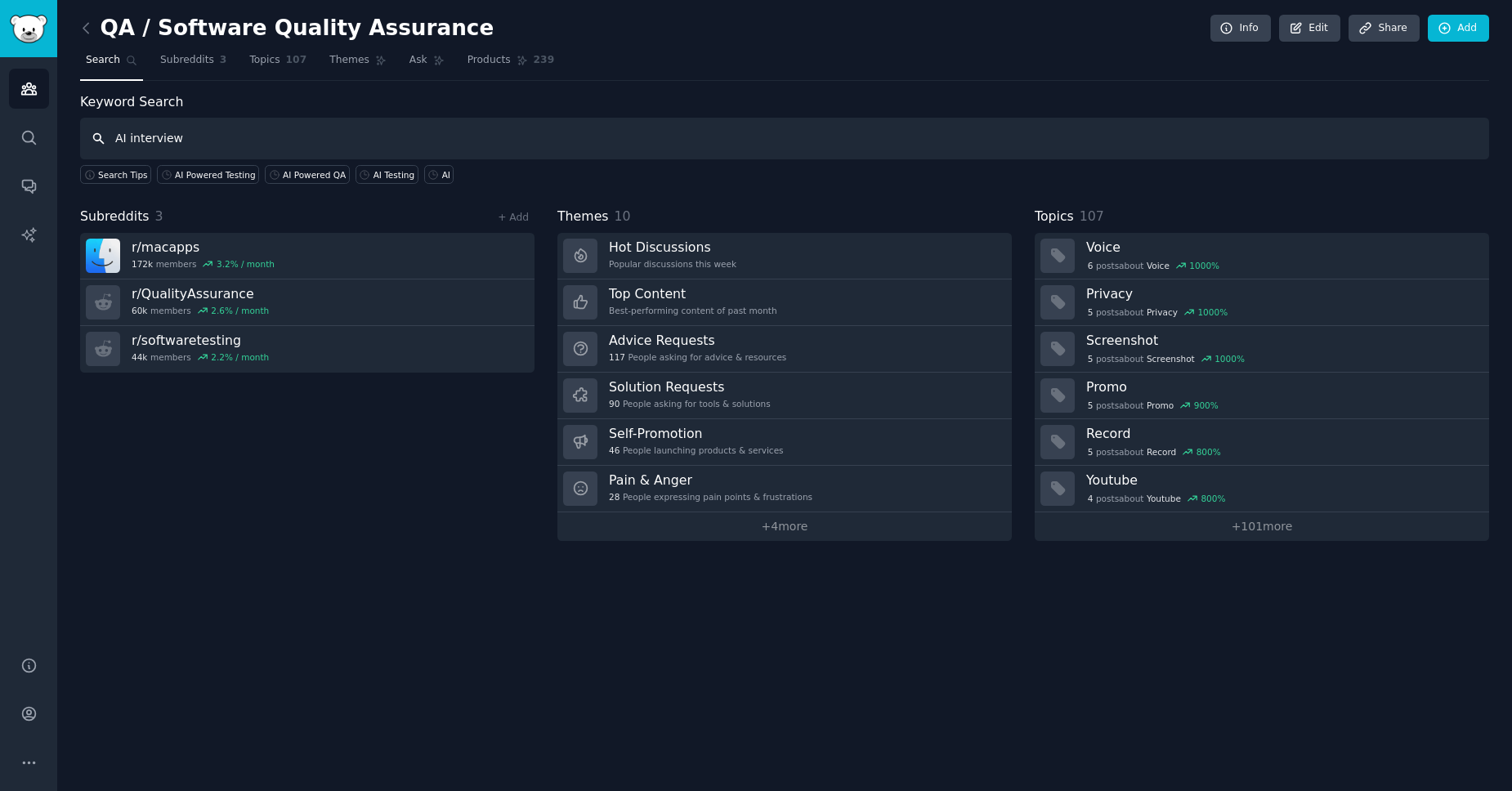
type input "AI interview"
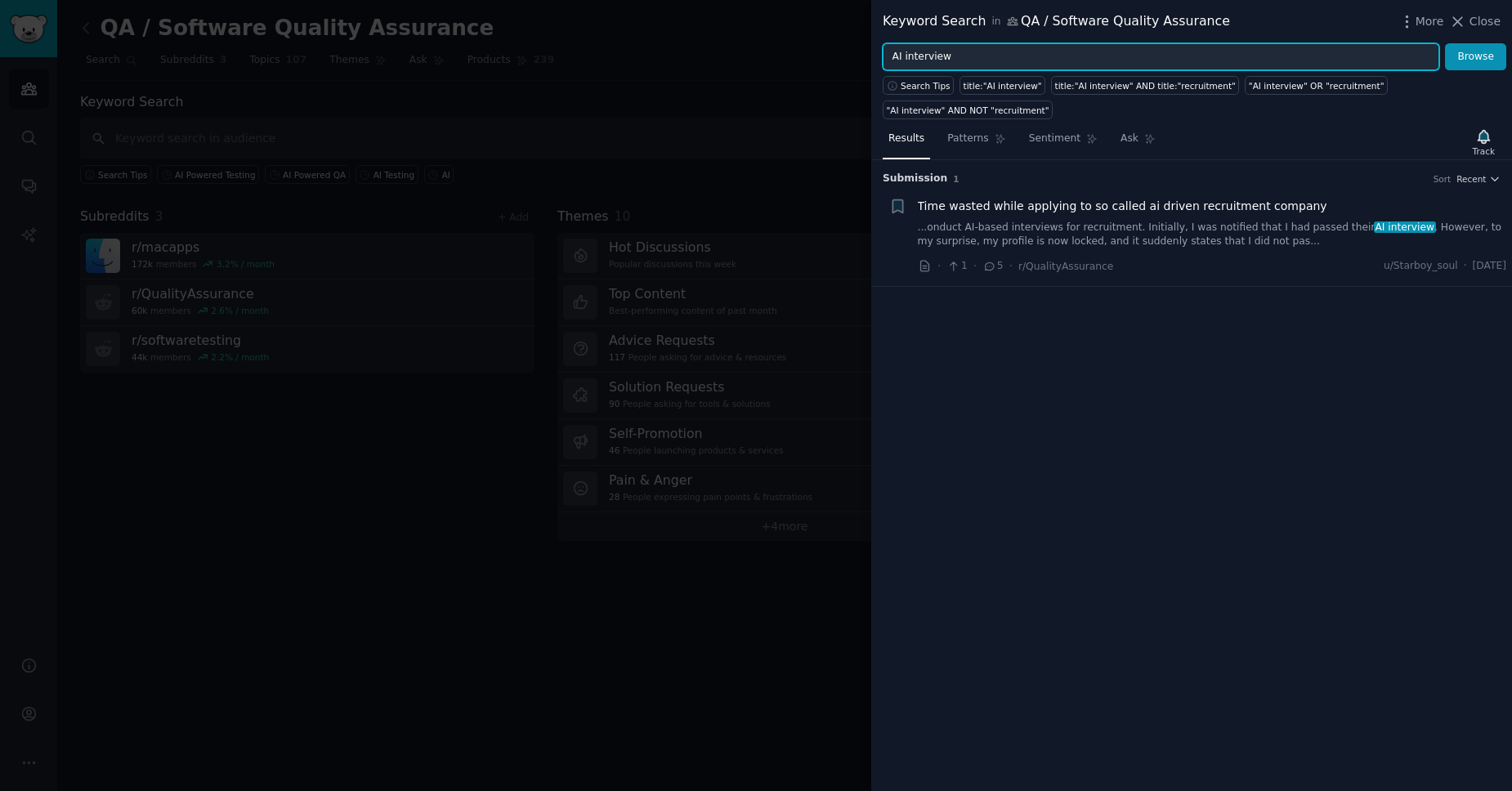
click at [1264, 56] on input "AI interview" at bounding box center [1160, 57] width 556 height 28
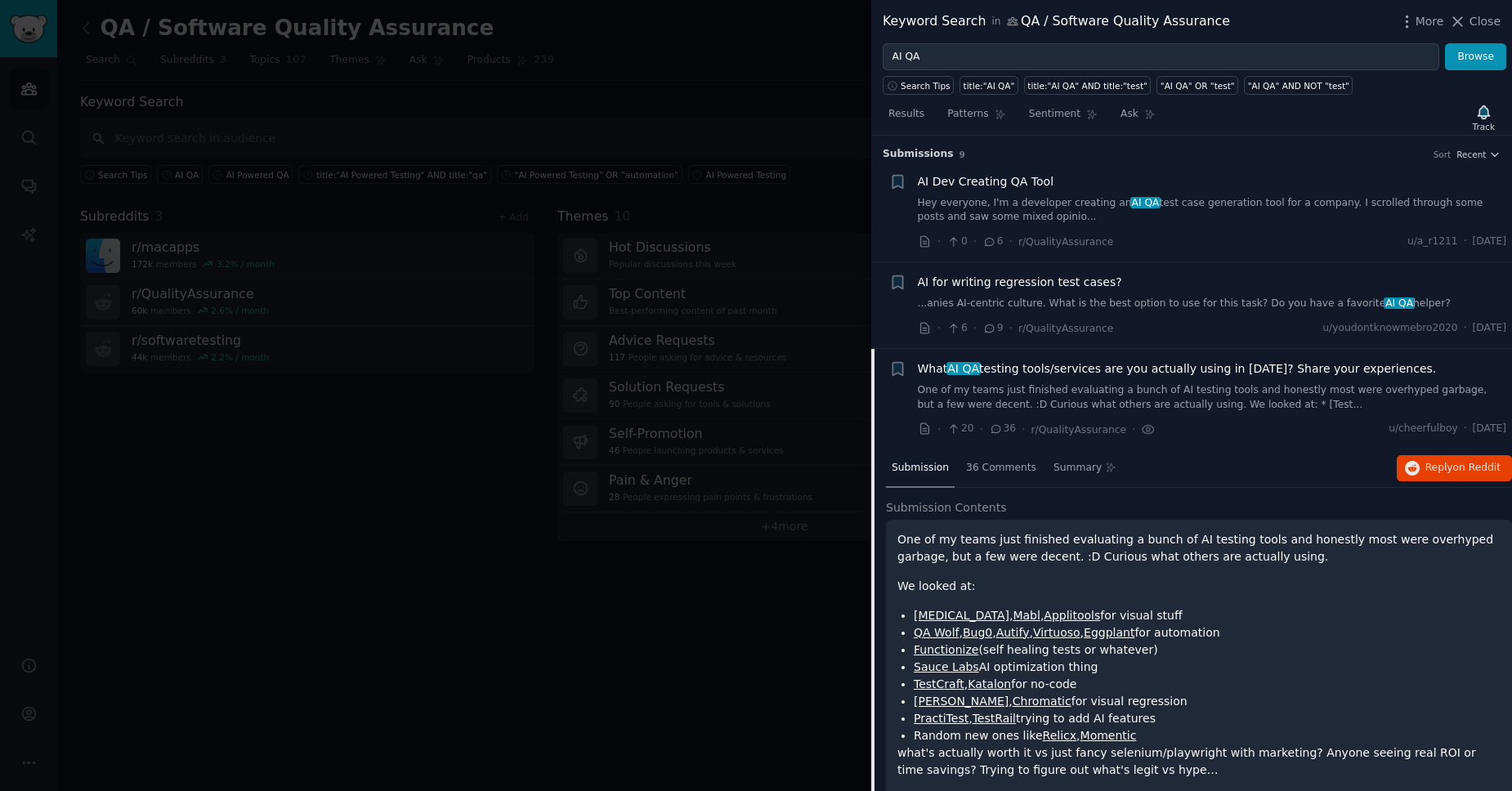
click at [1178, 292] on div "AI for writing regression test cases? ...anies AI-centric culture. What is the …" at bounding box center [1212, 292] width 589 height 37
click at [1117, 304] on link "...anies AI-centric culture. What is the best option to use for this task? Do y…" at bounding box center [1212, 303] width 589 height 15
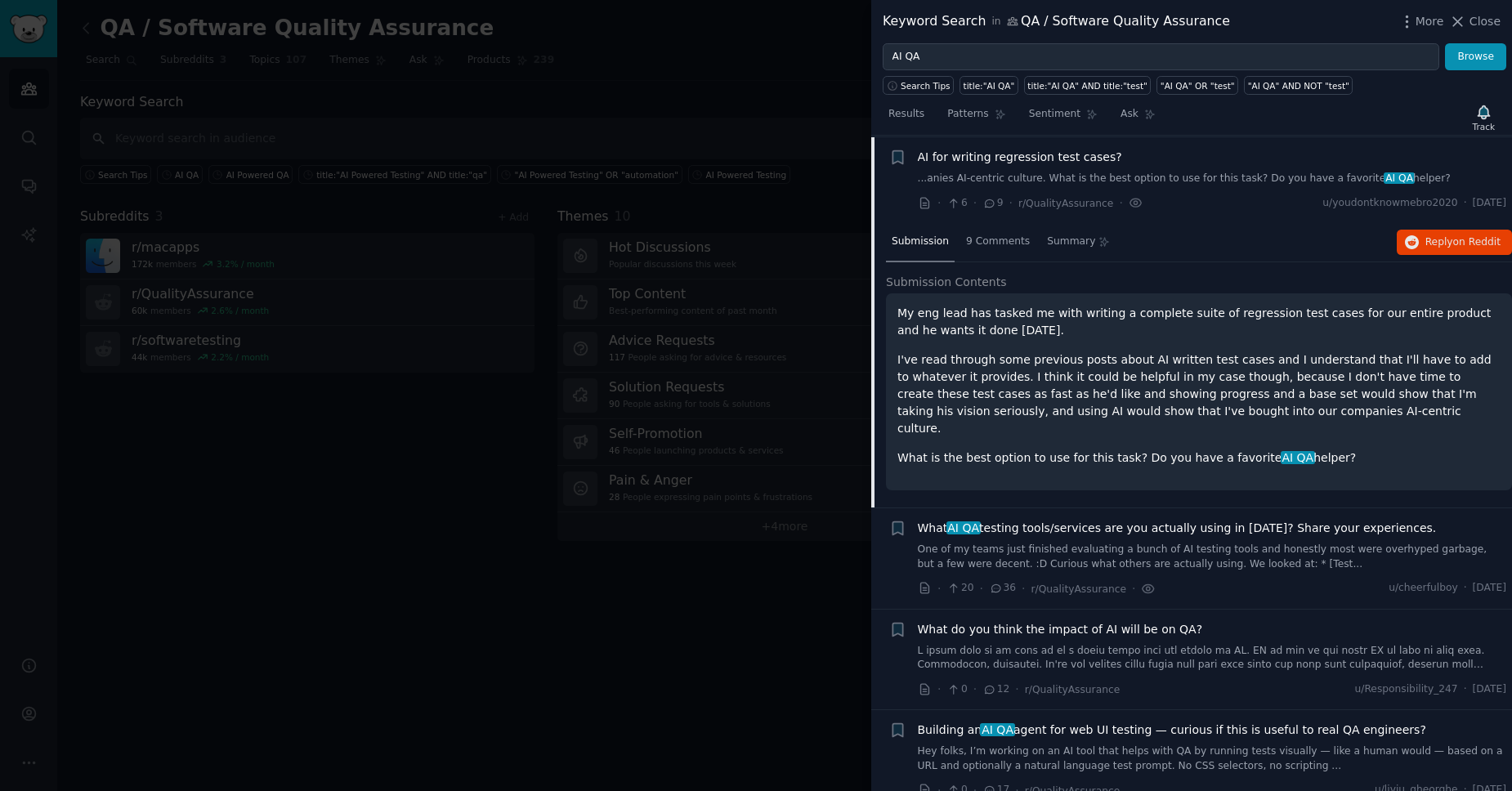
scroll to position [126, 0]
click at [1454, 242] on span "Reply on Reddit" at bounding box center [1463, 241] width 75 height 15
click at [843, 244] on div at bounding box center [756, 395] width 1512 height 791
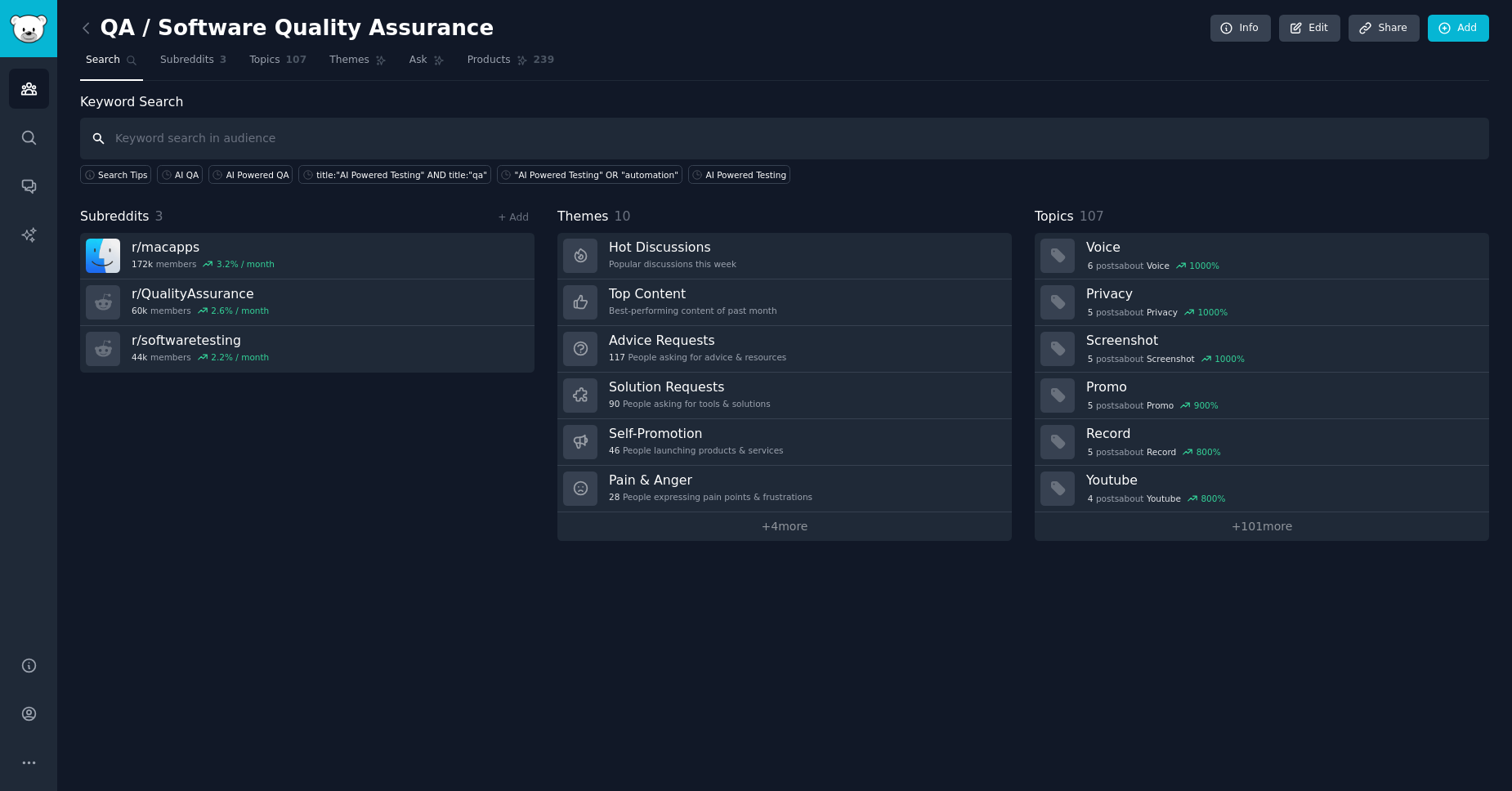
click at [410, 142] on input "text" at bounding box center [784, 139] width 1409 height 42
click at [642, 145] on input "text" at bounding box center [784, 139] width 1409 height 42
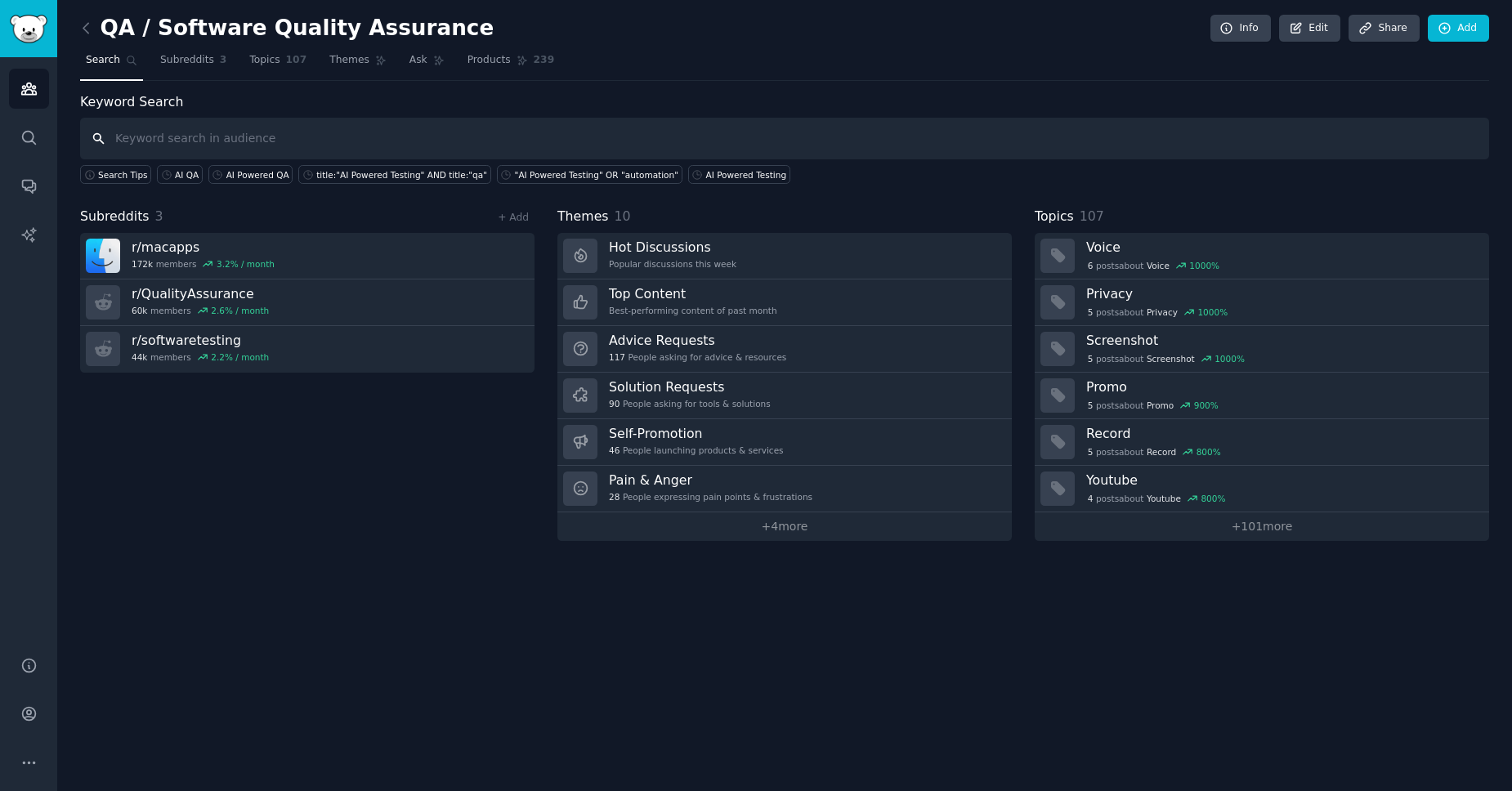
click at [642, 145] on input "text" at bounding box center [784, 139] width 1409 height 42
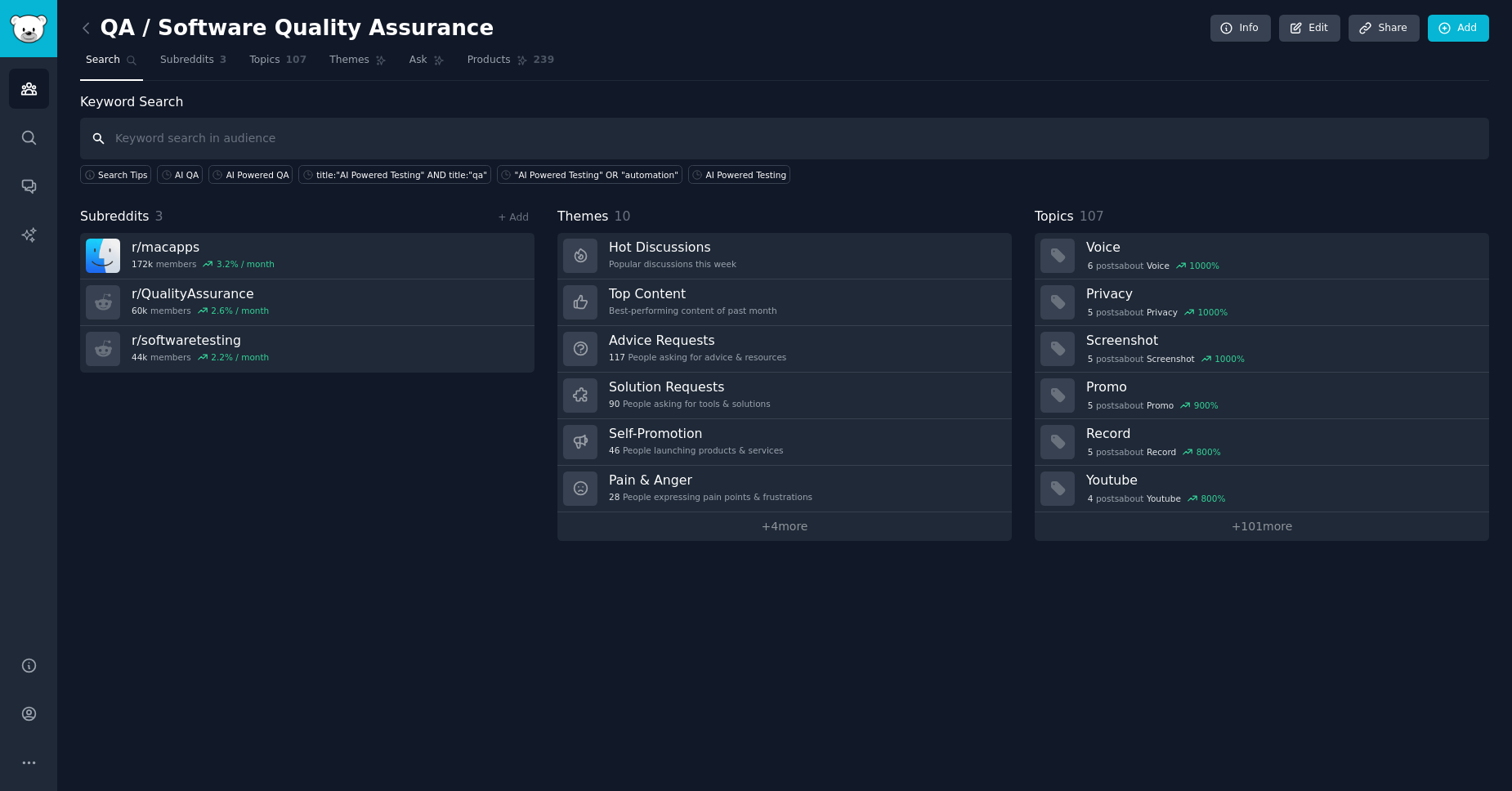
click at [642, 145] on input "text" at bounding box center [784, 139] width 1409 height 42
click at [416, 150] on input "text" at bounding box center [784, 139] width 1409 height 42
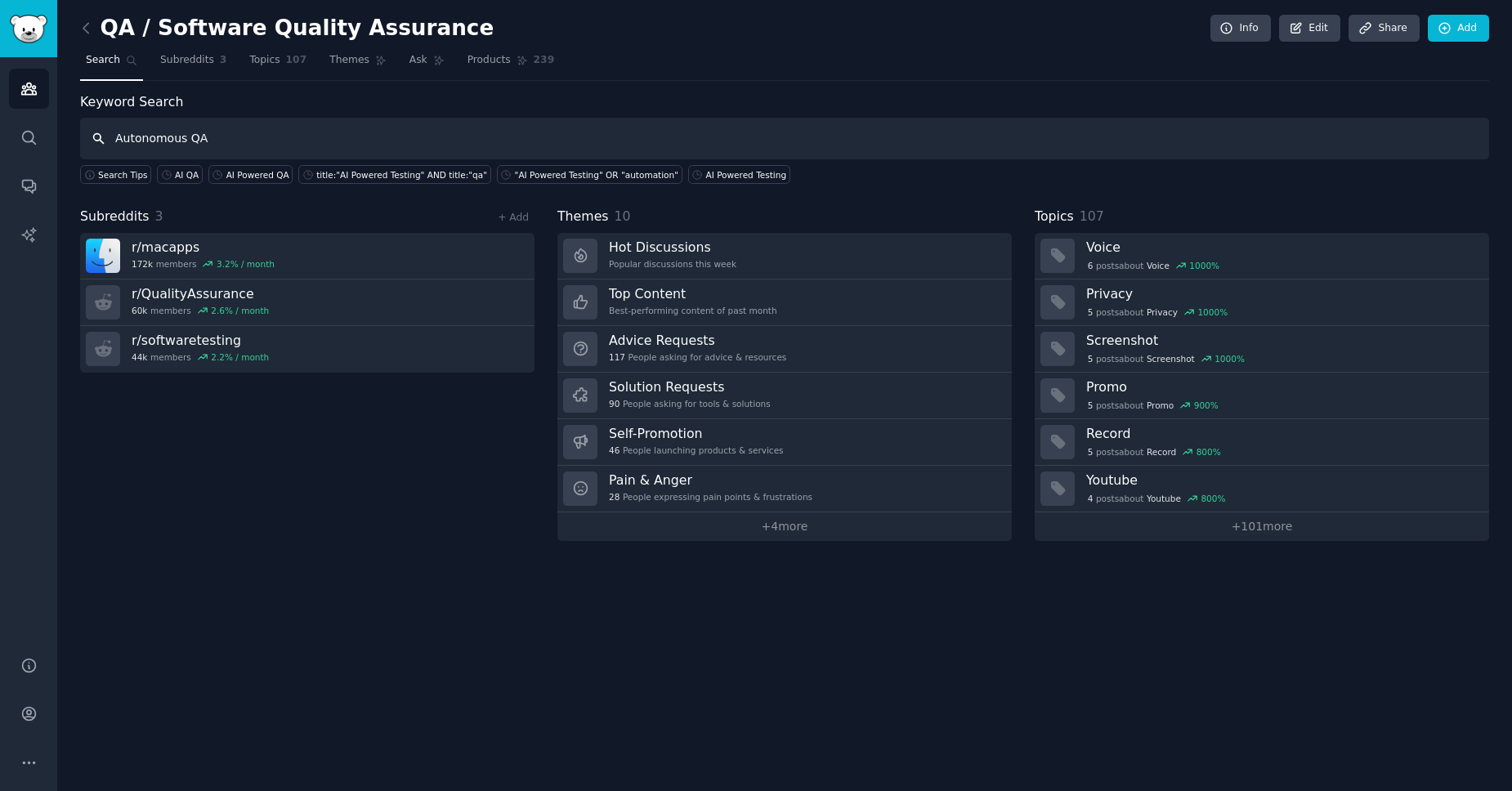
type input "Autonomous QA"
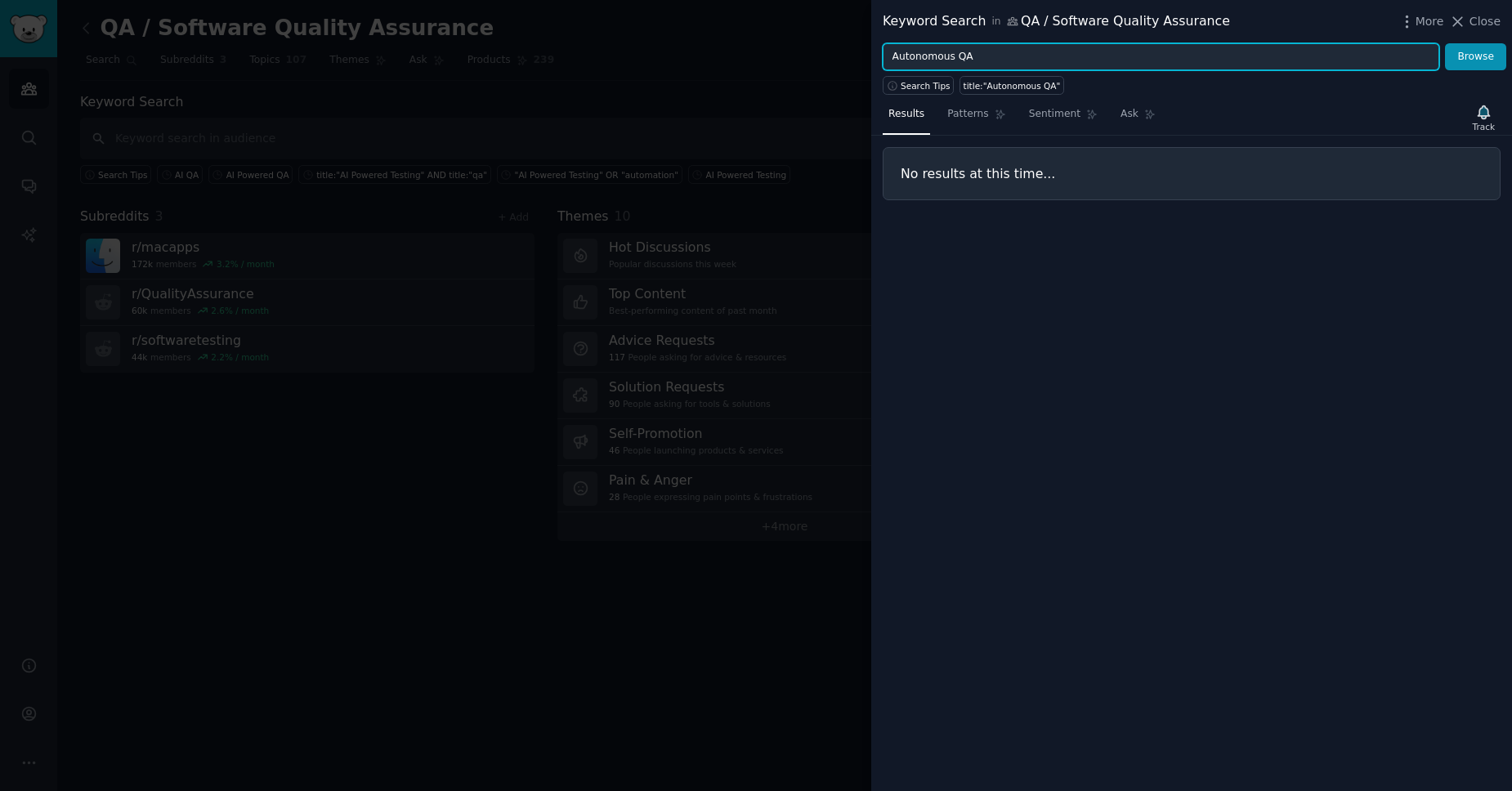
click at [994, 62] on input "Autonomous QA" at bounding box center [1160, 57] width 556 height 28
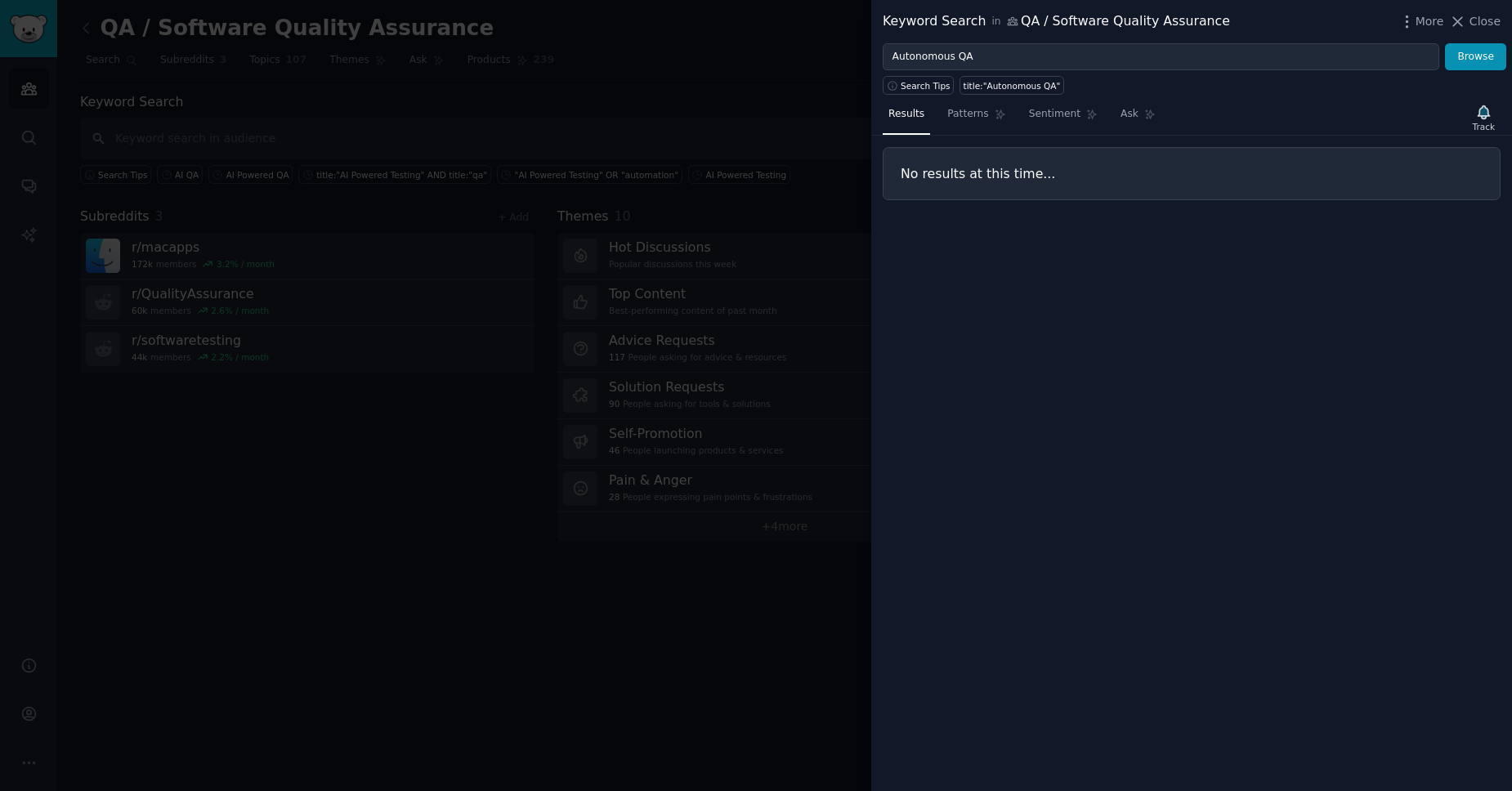
click at [531, 228] on div at bounding box center [756, 395] width 1512 height 791
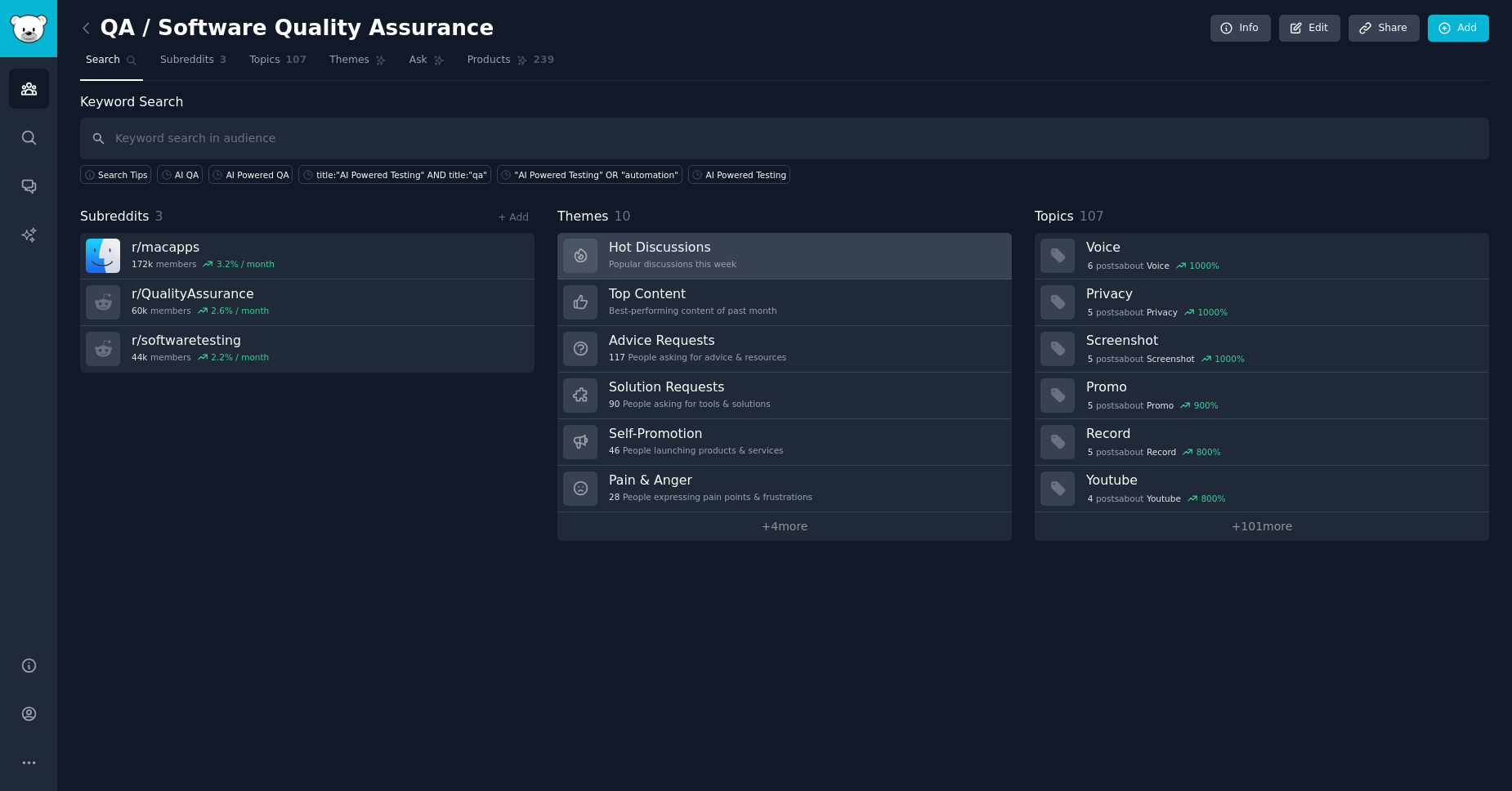
click at [645, 243] on h3 "Hot Discussions" at bounding box center [672, 247] width 127 height 17
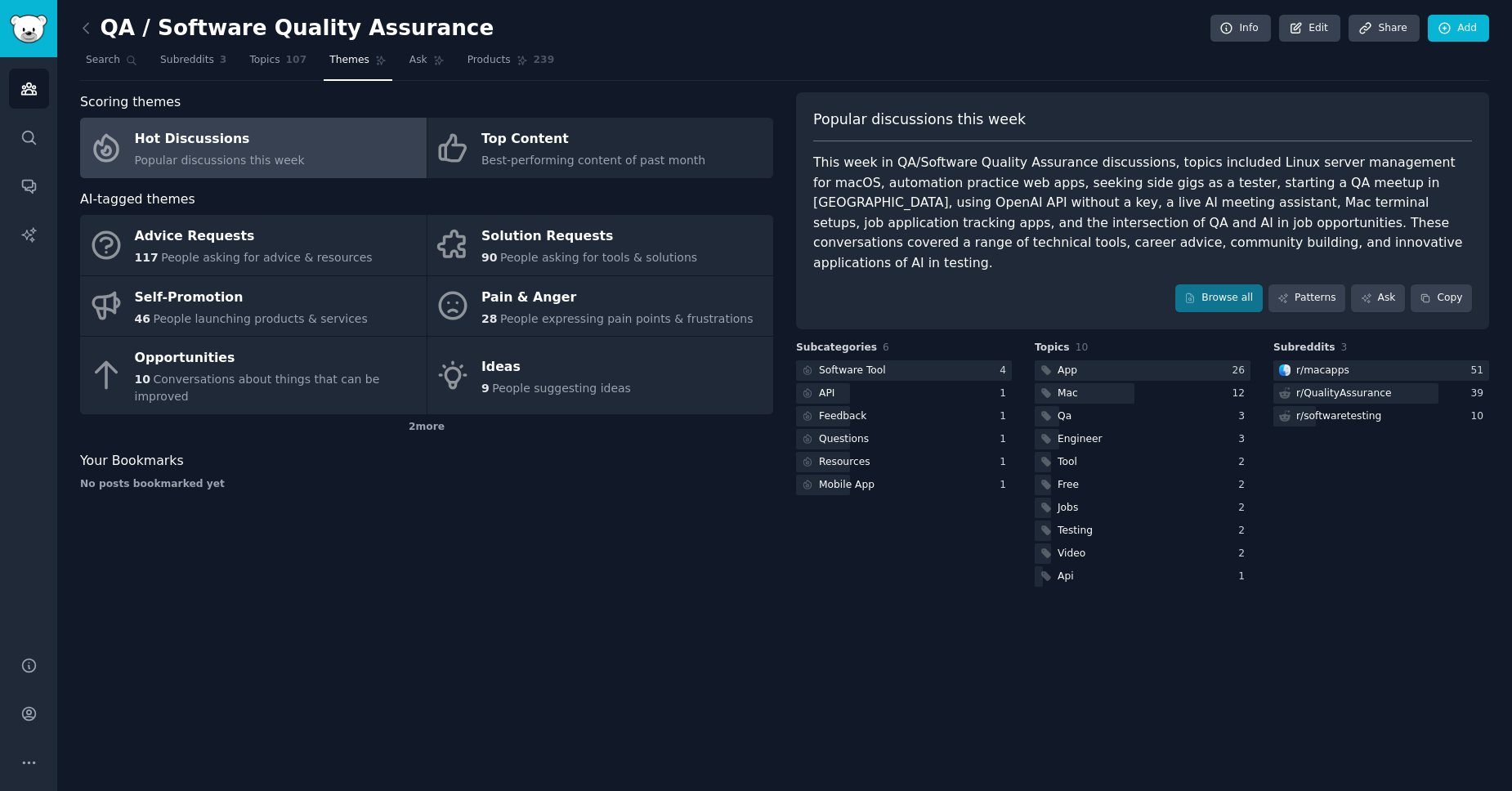
click at [520, 509] on div "Scoring themes Hot Discussions Popular discussions this week Top Content Best-p…" at bounding box center [426, 341] width 693 height 498
click at [107, 77] on link "Search" at bounding box center [111, 64] width 63 height 34
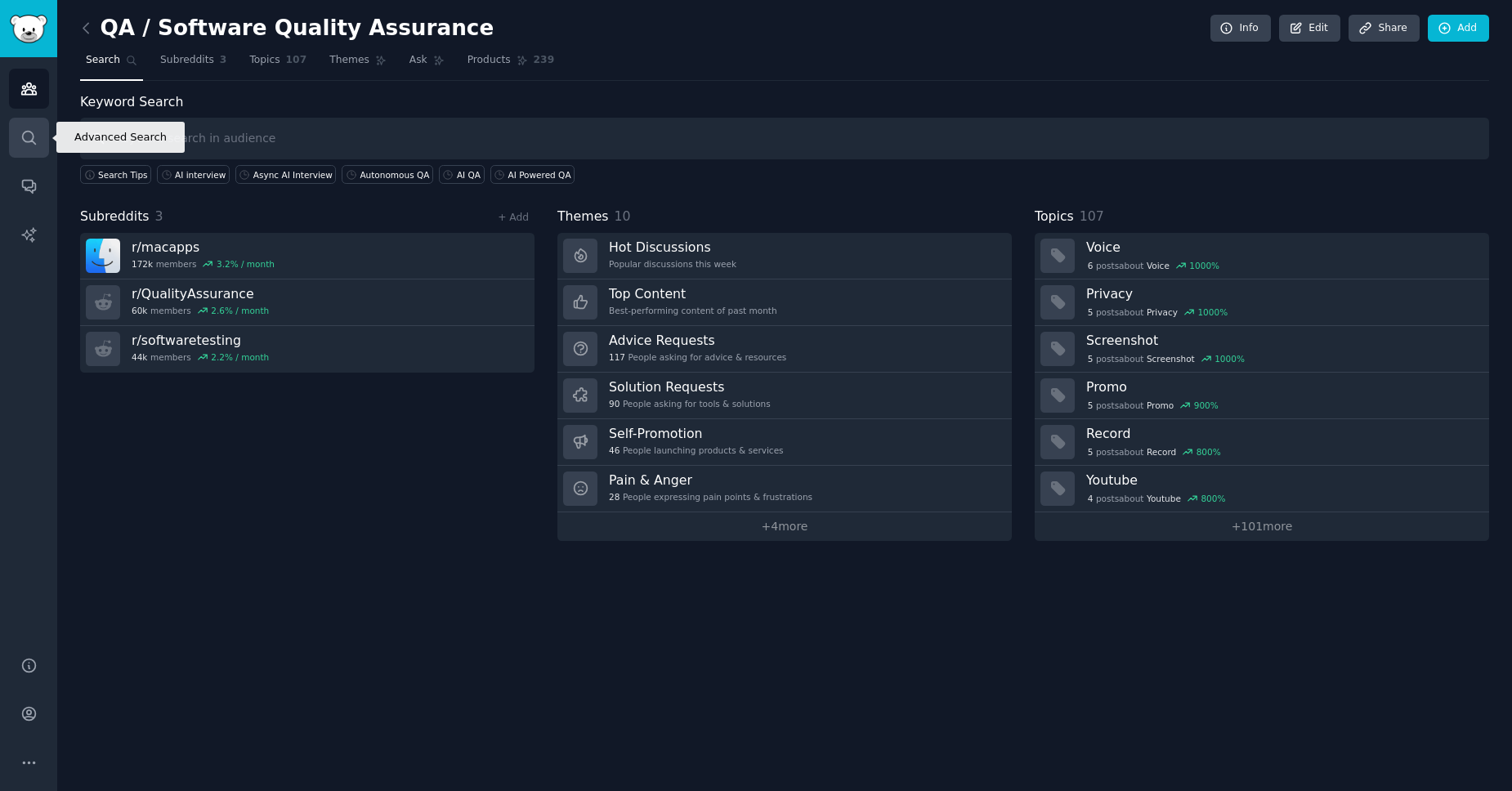
click at [36, 142] on icon "Sidebar" at bounding box center [28, 137] width 17 height 17
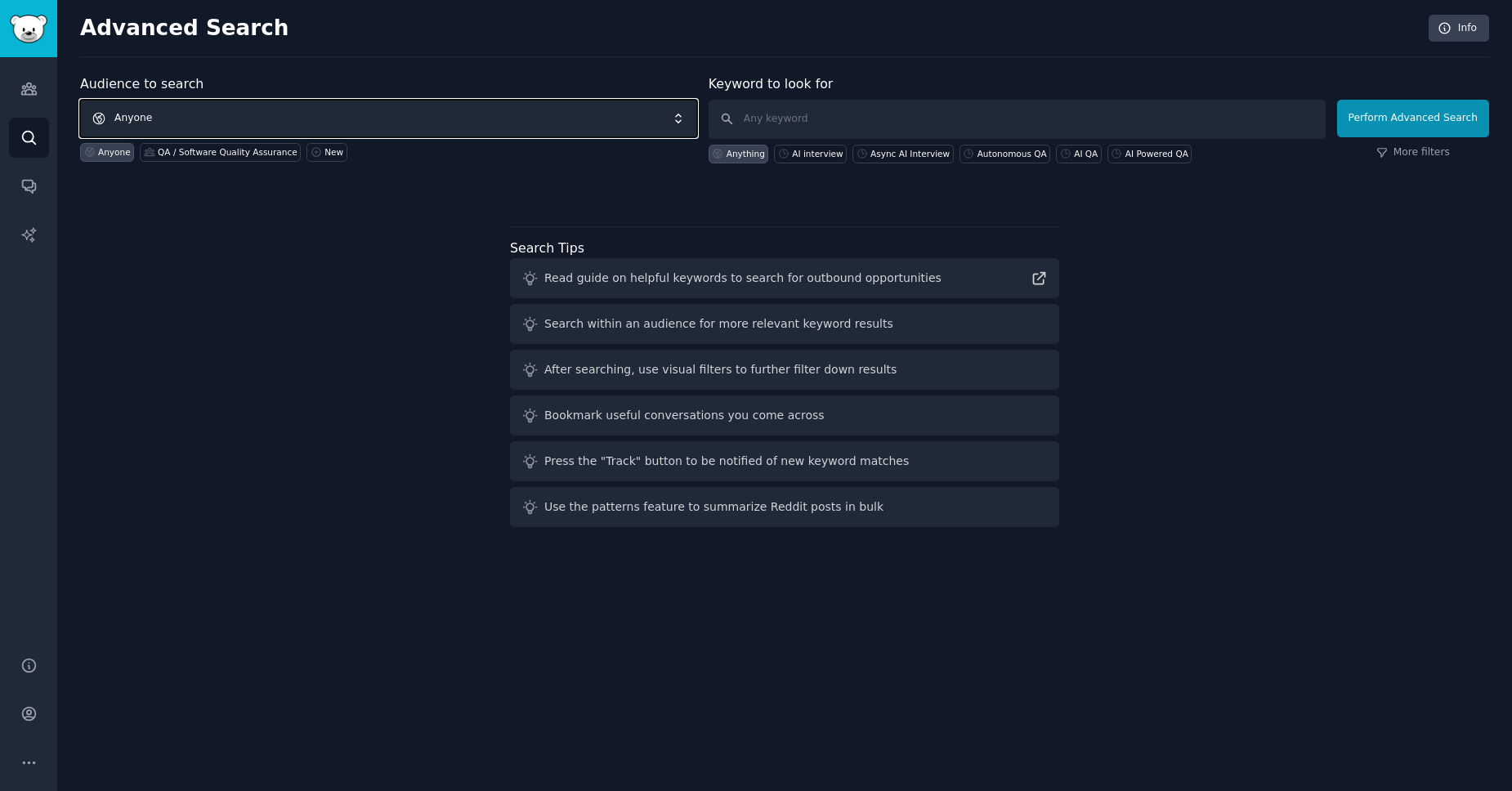
click at [529, 133] on span "Anyone" at bounding box center [388, 118] width 617 height 37
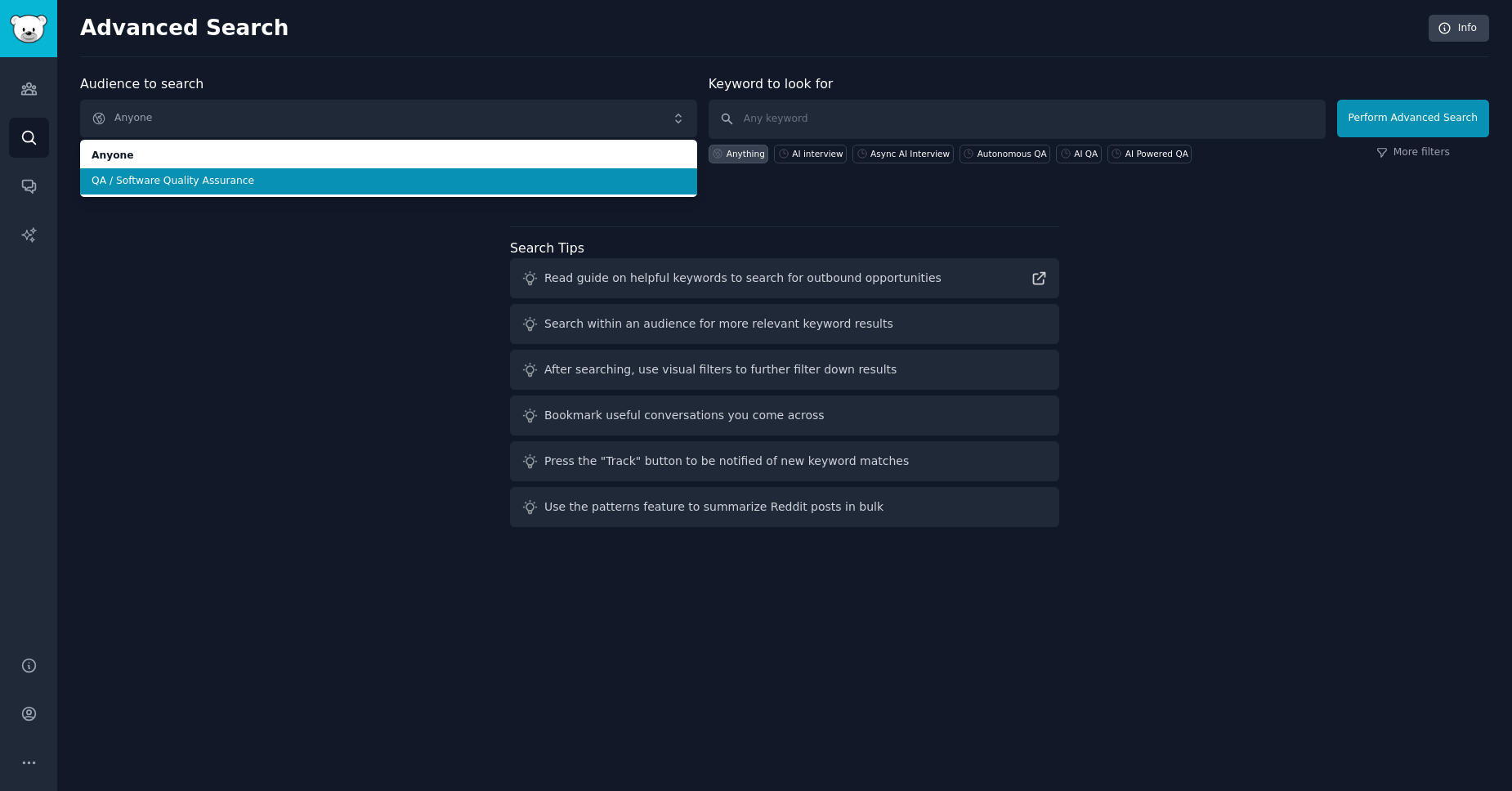
click at [478, 187] on span "QA / Software Quality Assurance" at bounding box center [389, 182] width 594 height 15
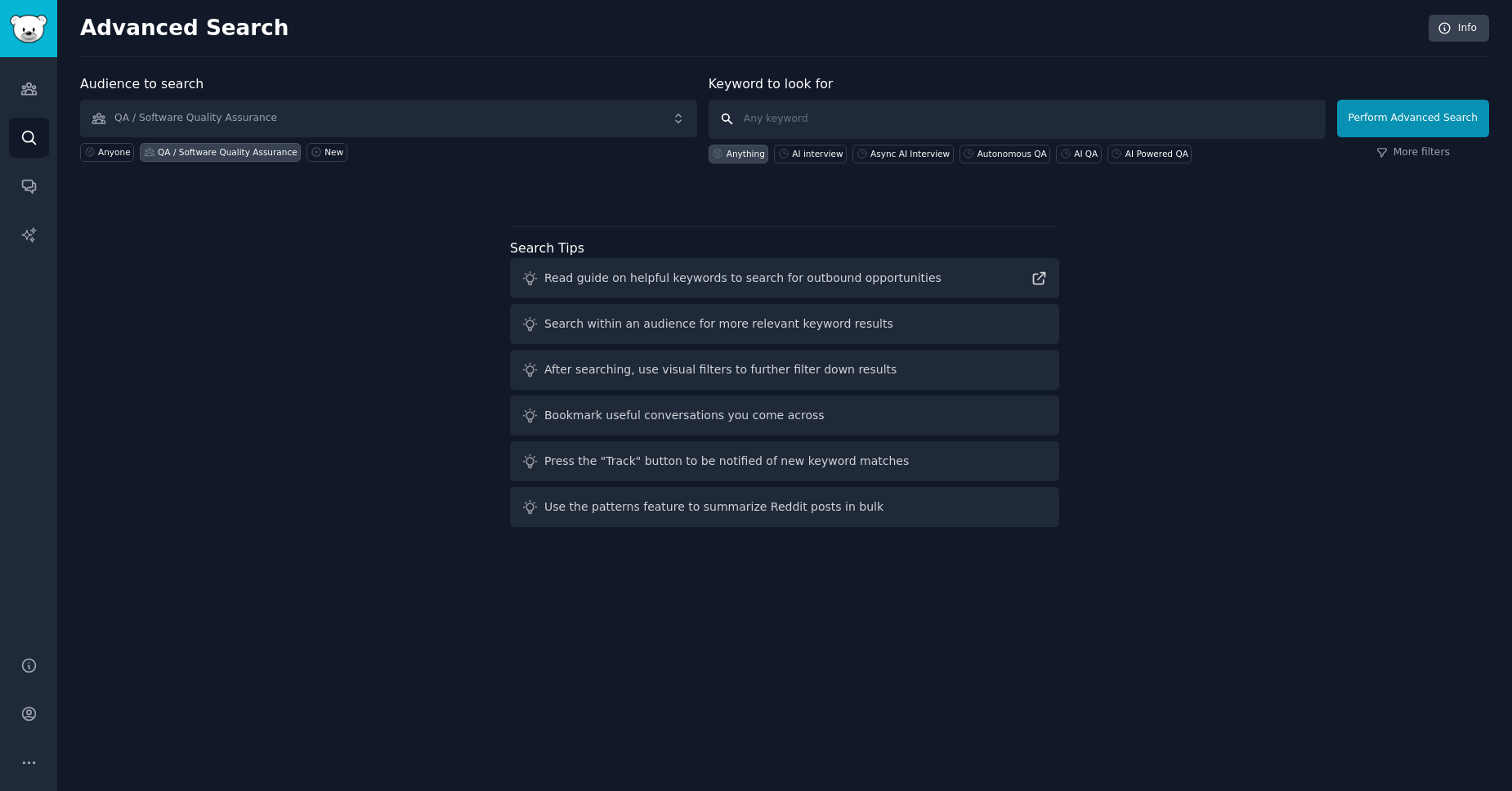
click at [821, 115] on input "text" at bounding box center [1017, 119] width 617 height 39
type input "AI QA, AI Test Generation"
click button "Perform Advanced Search" at bounding box center [1412, 118] width 152 height 37
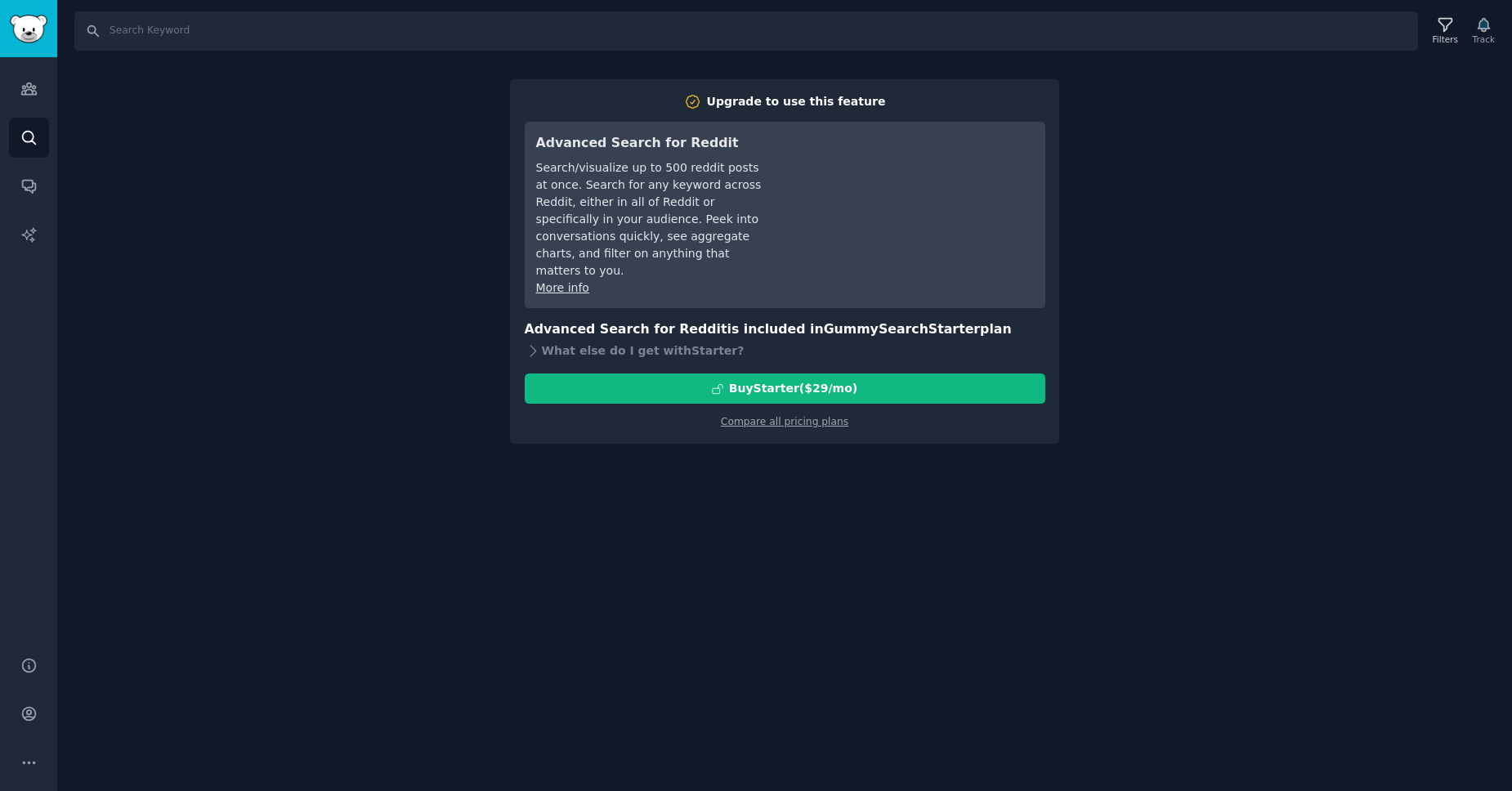
click at [1254, 254] on div "Search Filters Track Upgrade to use this feature Advanced Search for Reddit Sea…" at bounding box center [784, 395] width 1455 height 791
click at [373, 218] on div "Search Filters Track Upgrade to use this feature Advanced Search for Reddit Sea…" at bounding box center [784, 395] width 1455 height 791
click at [34, 94] on icon "Sidebar" at bounding box center [28, 89] width 15 height 12
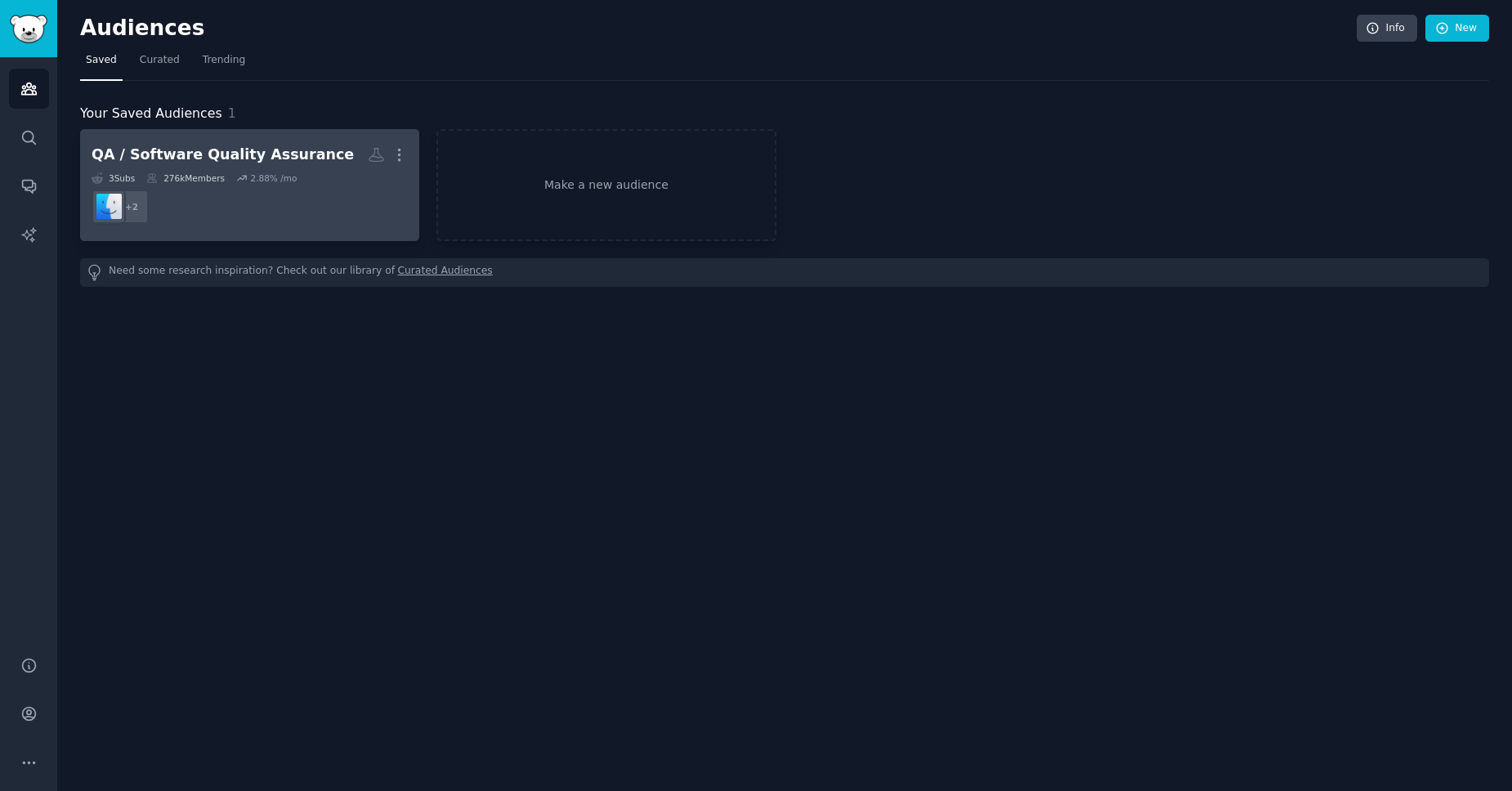
click at [344, 205] on dd "+ 2" at bounding box center [250, 206] width 316 height 45
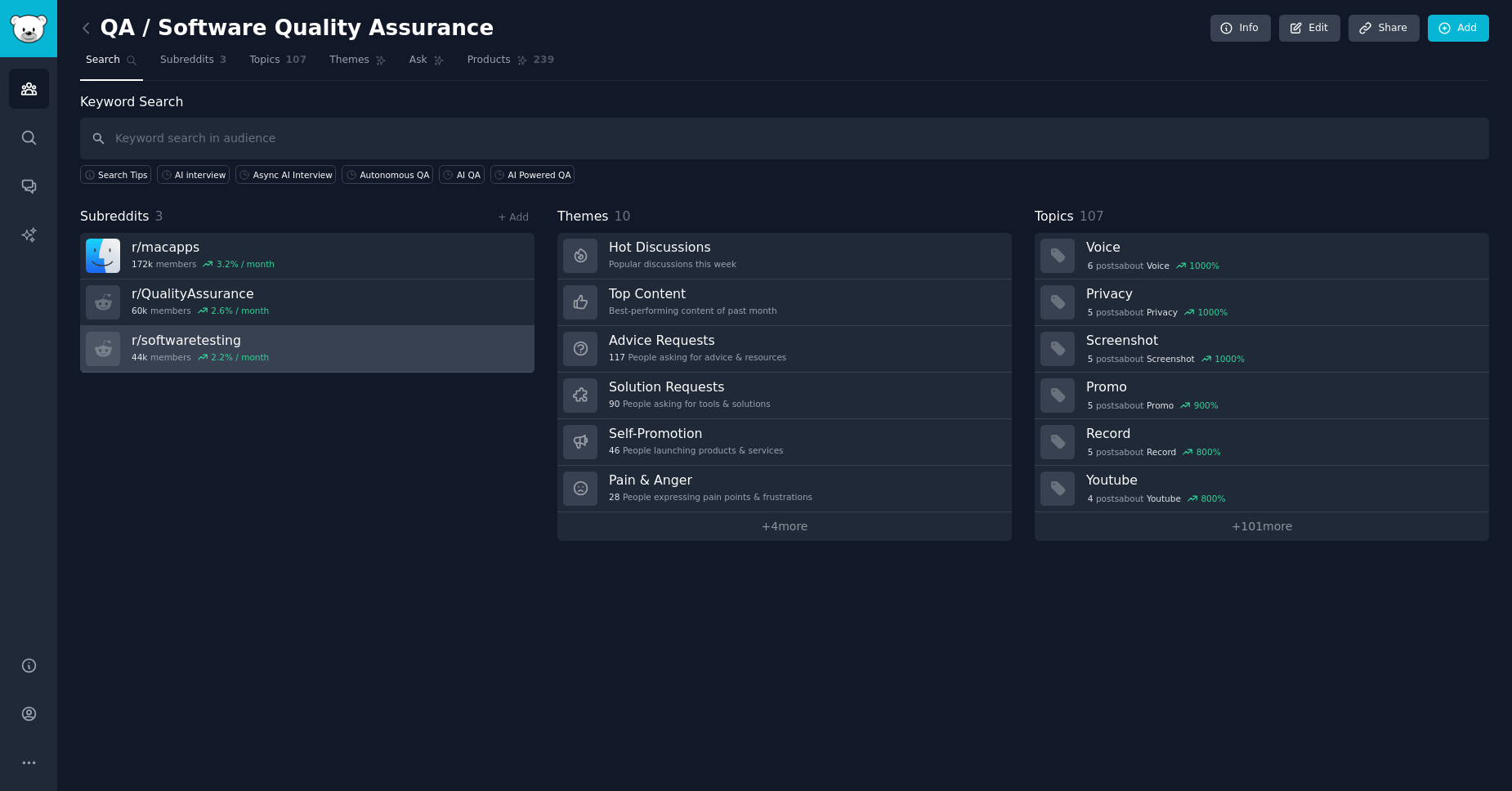
click at [443, 346] on link "r/ softwaretesting 44k members 2.2 % / month" at bounding box center [307, 349] width 454 height 46
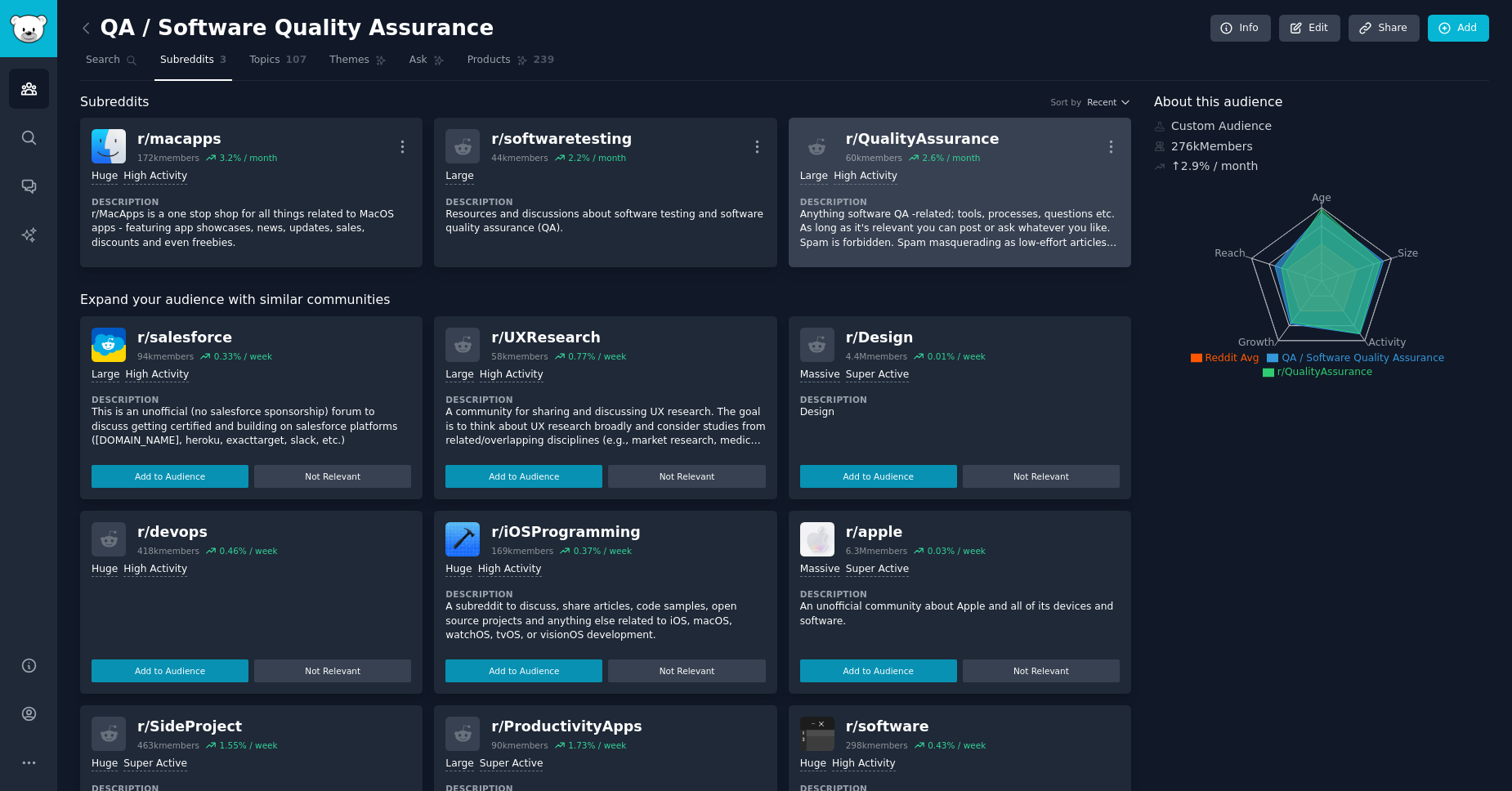
click at [979, 165] on div "Large High Activity Description Anything software QA -related; tools, processes…" at bounding box center [960, 210] width 320 height 93
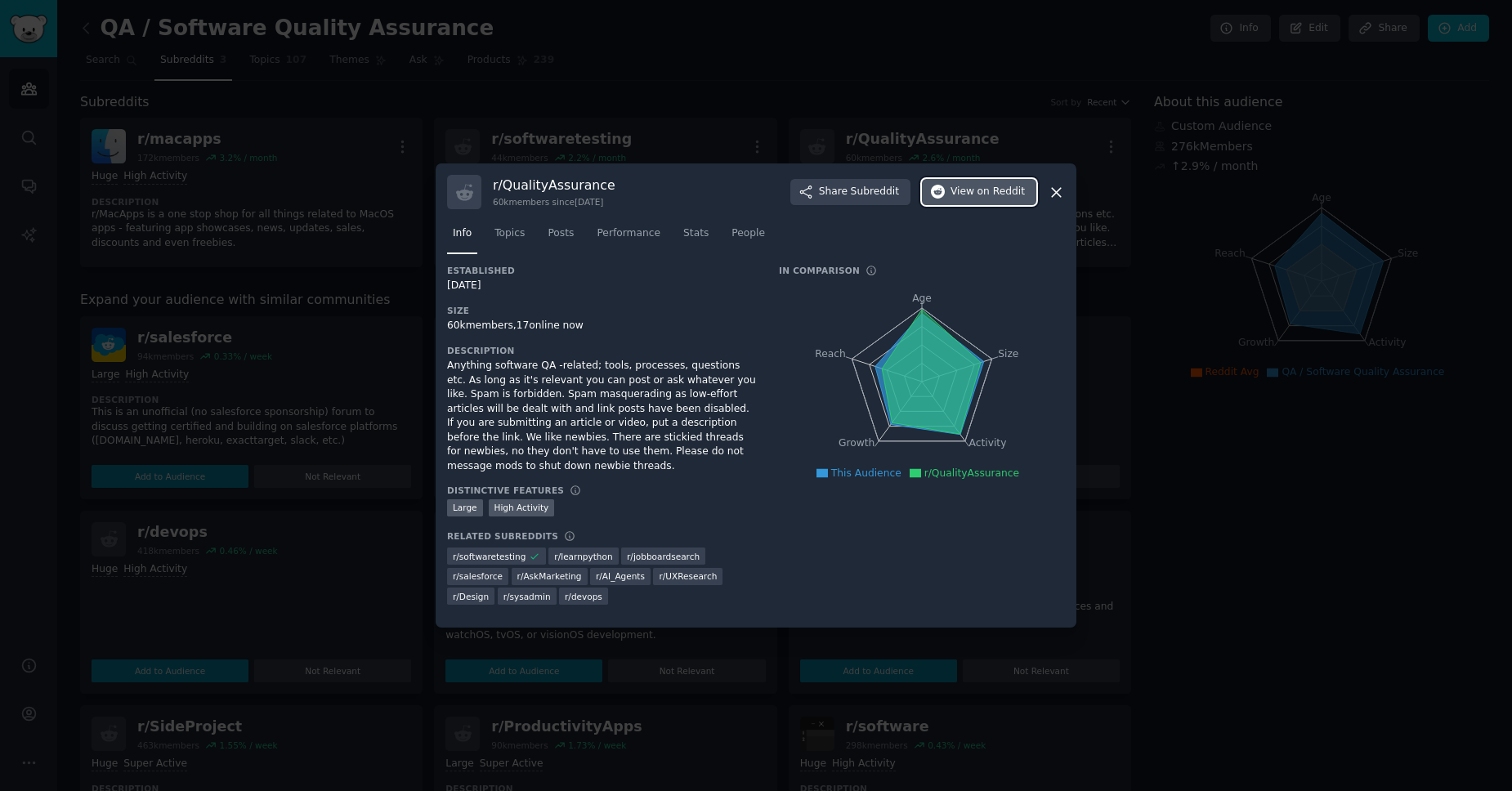
click at [1005, 205] on button "View on Reddit" at bounding box center [980, 192] width 114 height 26
click at [1055, 201] on icon at bounding box center [1056, 192] width 17 height 17
